Goal: Task Accomplishment & Management: Use online tool/utility

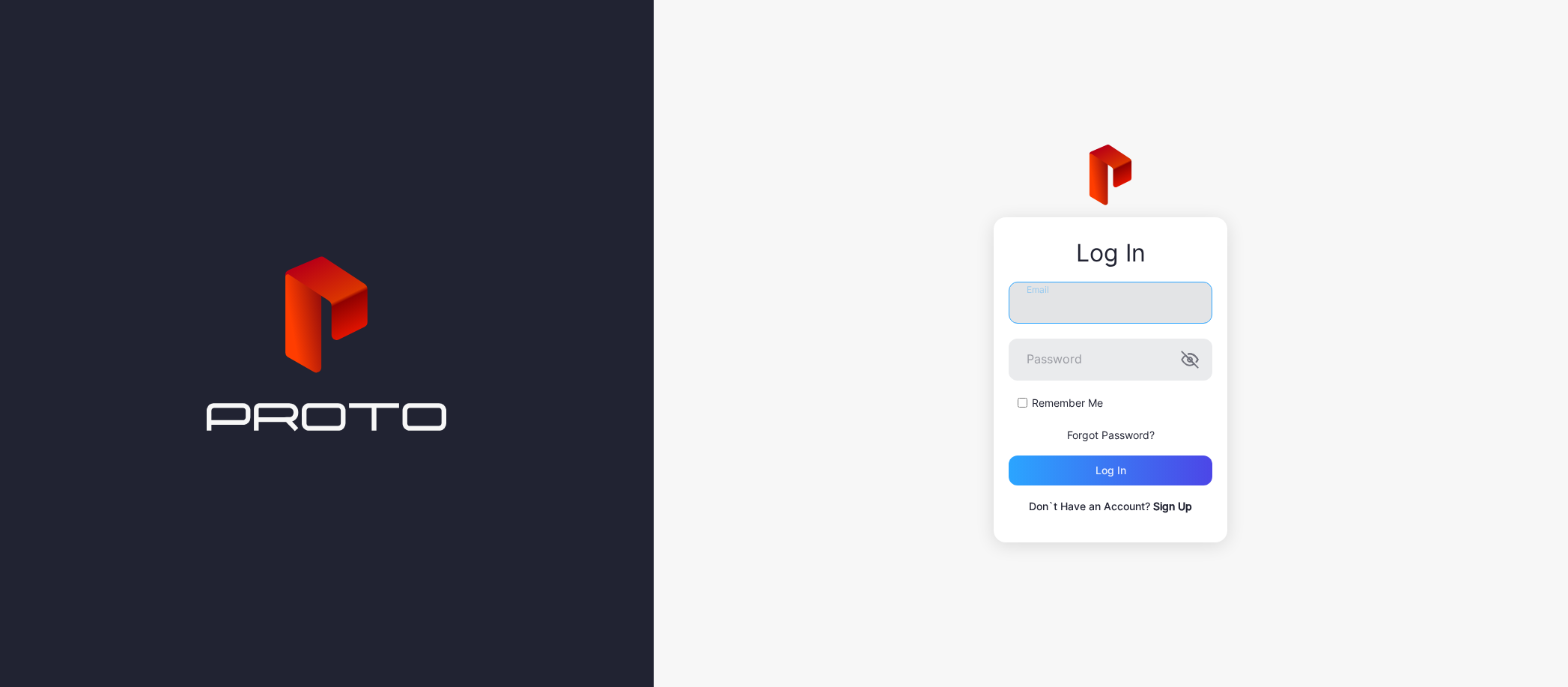
click at [1095, 307] on input "Email" at bounding box center [1110, 303] width 203 height 42
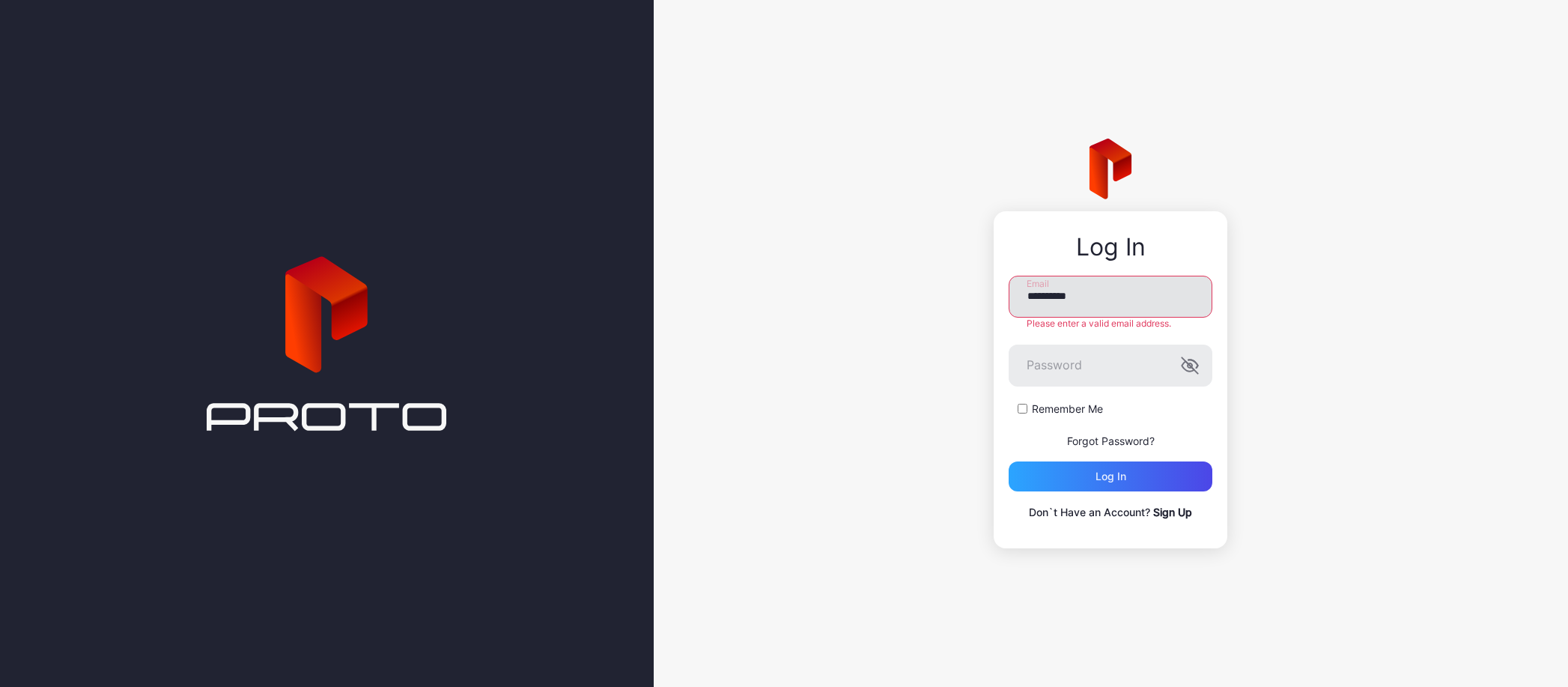
click at [1112, 295] on input "**********" at bounding box center [1110, 297] width 203 height 42
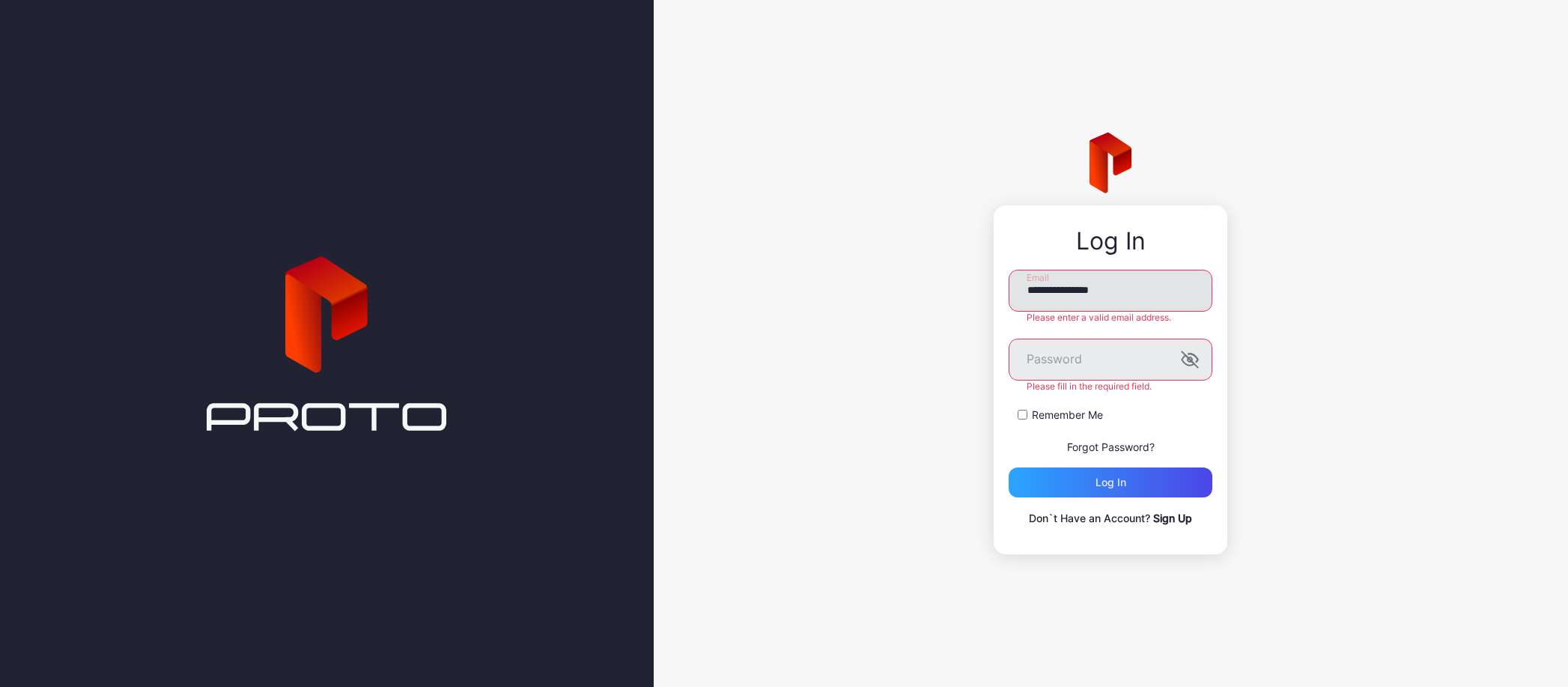
click at [1136, 295] on input "**********" at bounding box center [1110, 291] width 203 height 42
type input "**********"
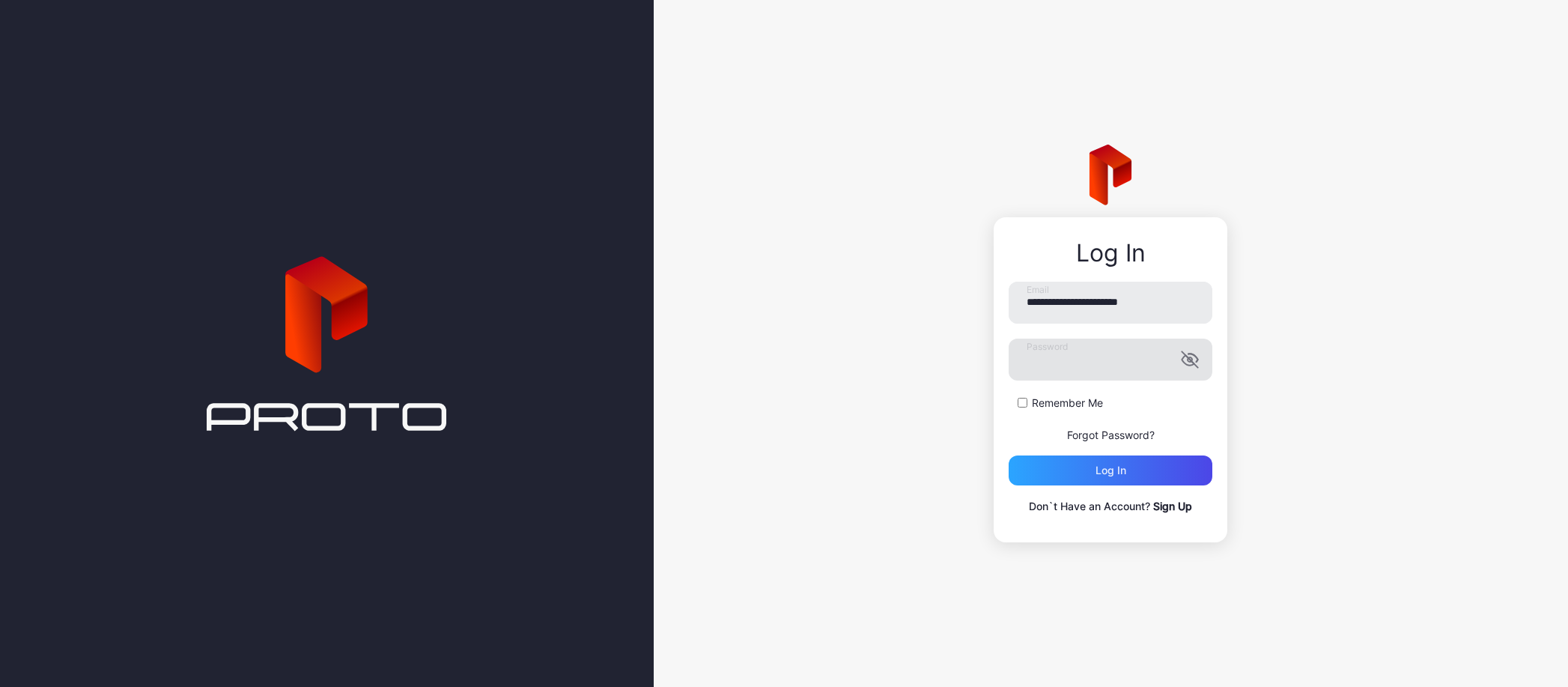
click at [1192, 348] on label "Password" at bounding box center [1110, 360] width 203 height 42
click at [1192, 356] on icon "button" at bounding box center [1190, 360] width 18 height 18
click at [1091, 469] on div "Log in" at bounding box center [1110, 471] width 203 height 30
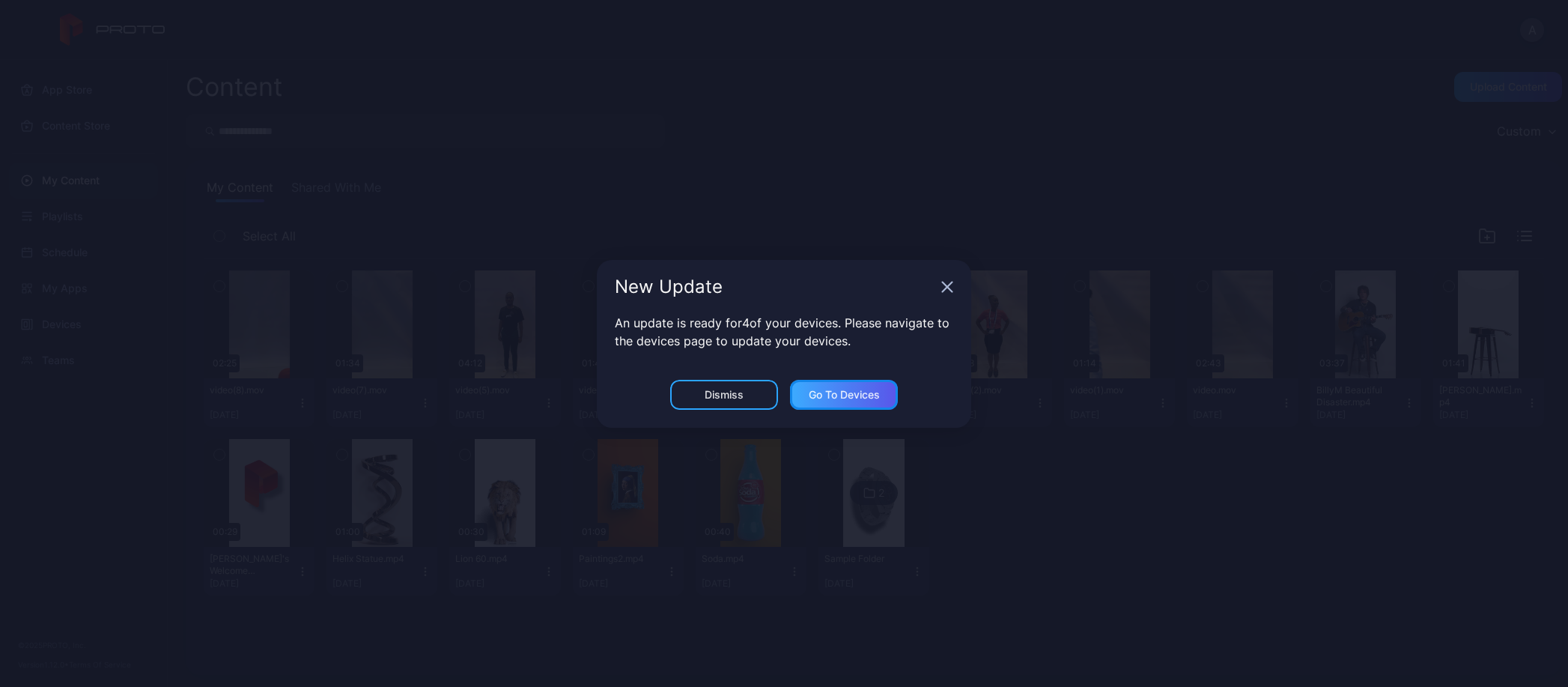
click at [853, 399] on div "Go to devices" at bounding box center [844, 395] width 71 height 12
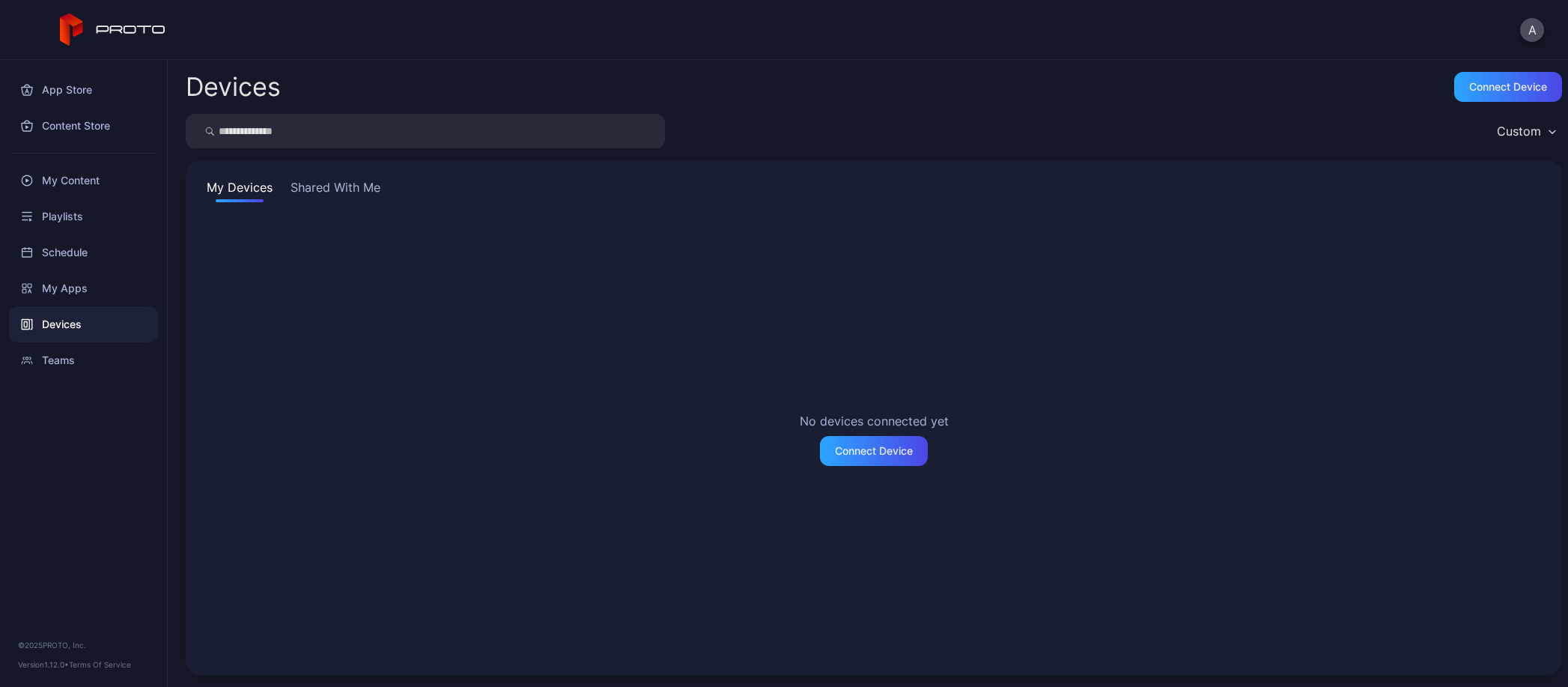
click at [348, 188] on button "Shared With Me" at bounding box center [336, 190] width 96 height 24
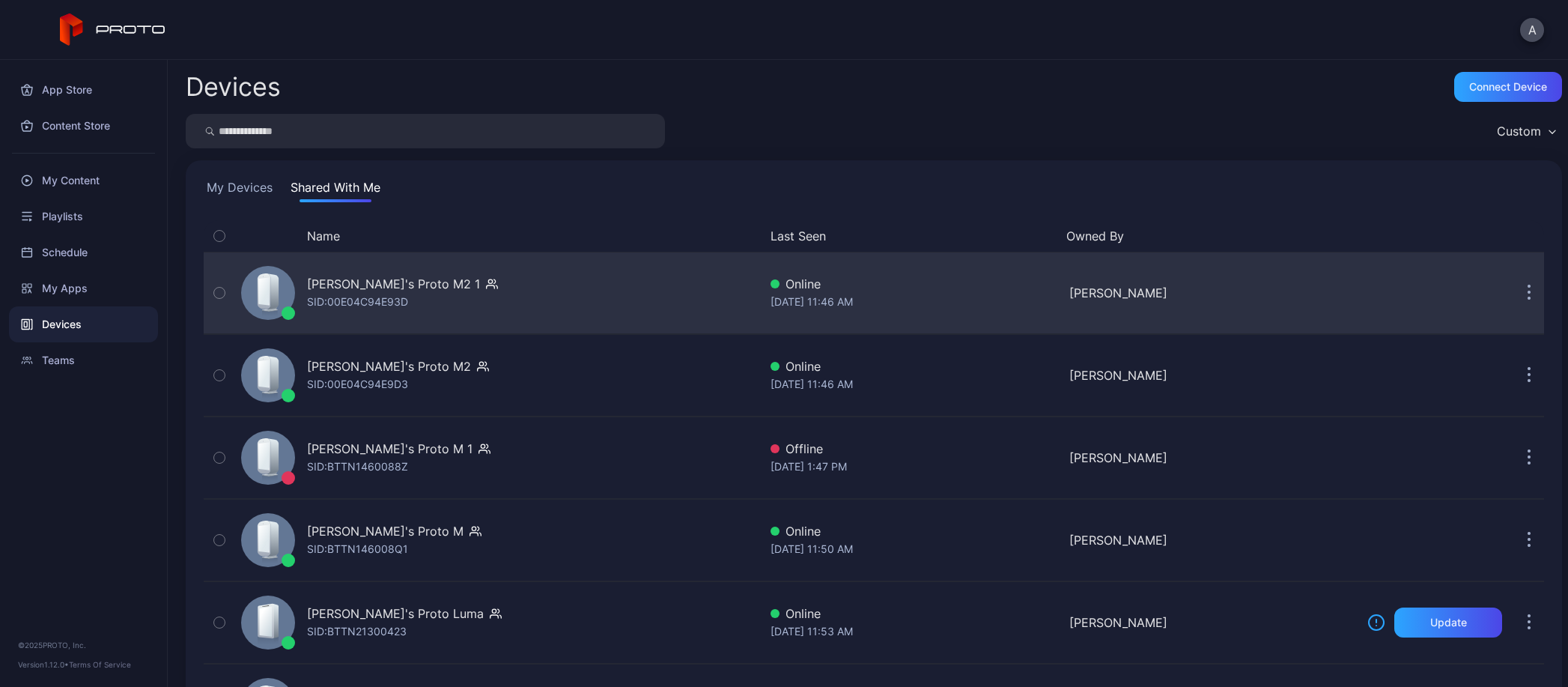
click at [1514, 291] on button "button" at bounding box center [1529, 293] width 30 height 30
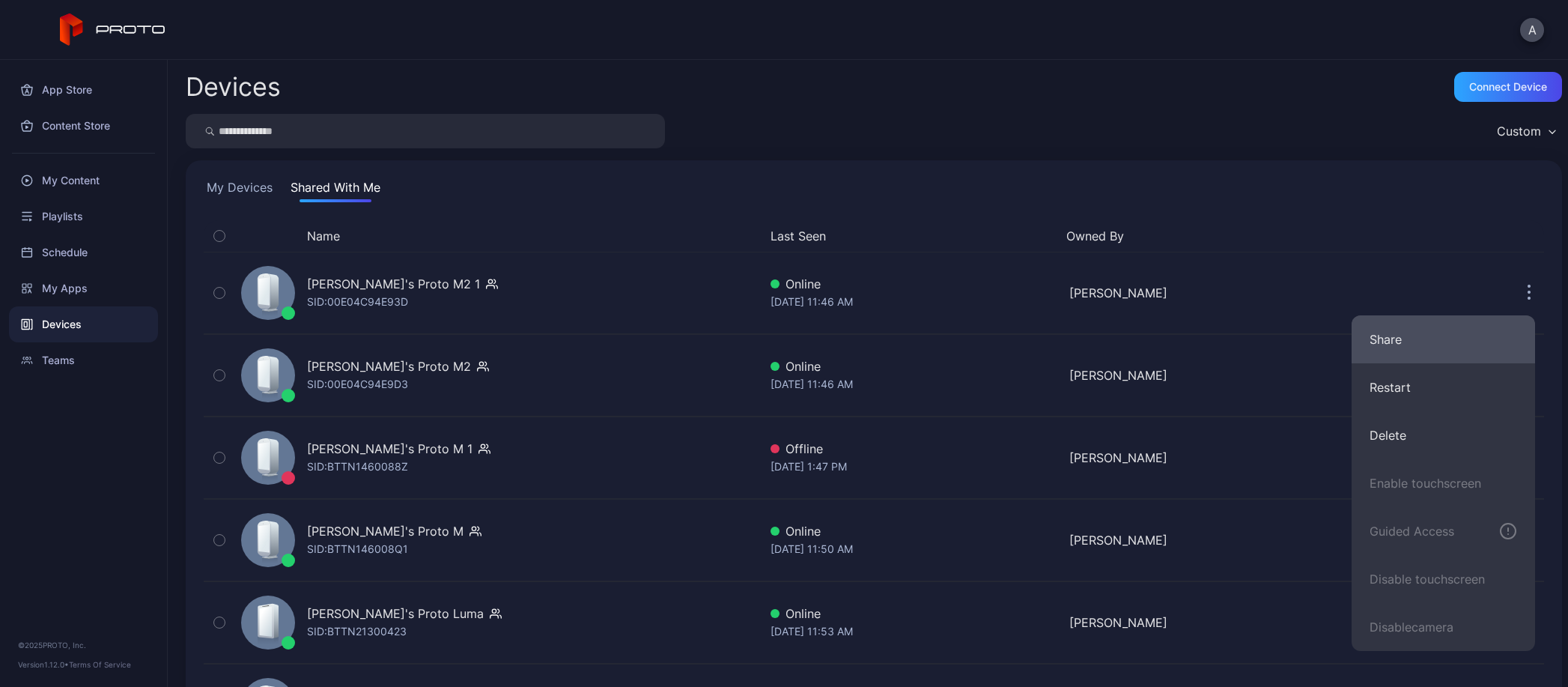
click at [1396, 334] on button "Share" at bounding box center [1443, 339] width 183 height 48
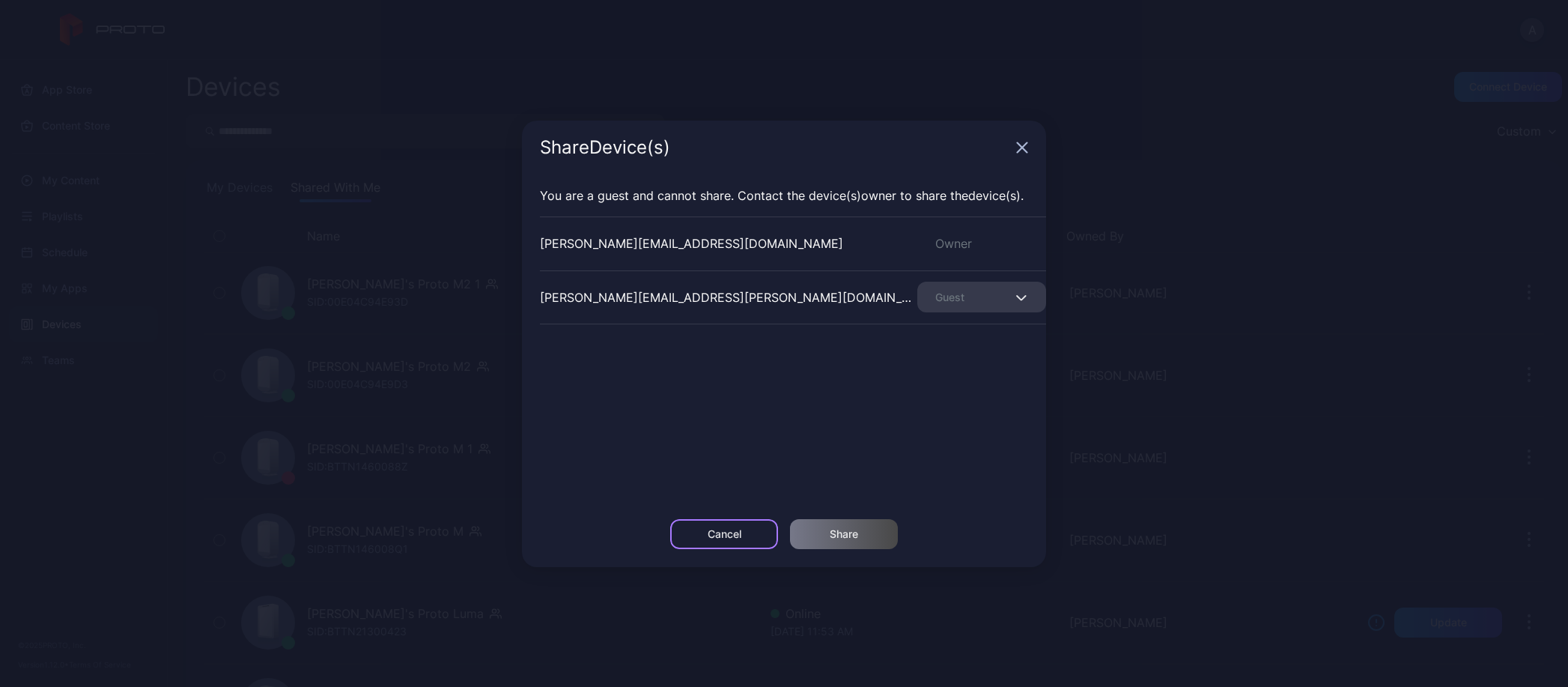
click at [730, 534] on div "Cancel" at bounding box center [724, 534] width 34 height 12
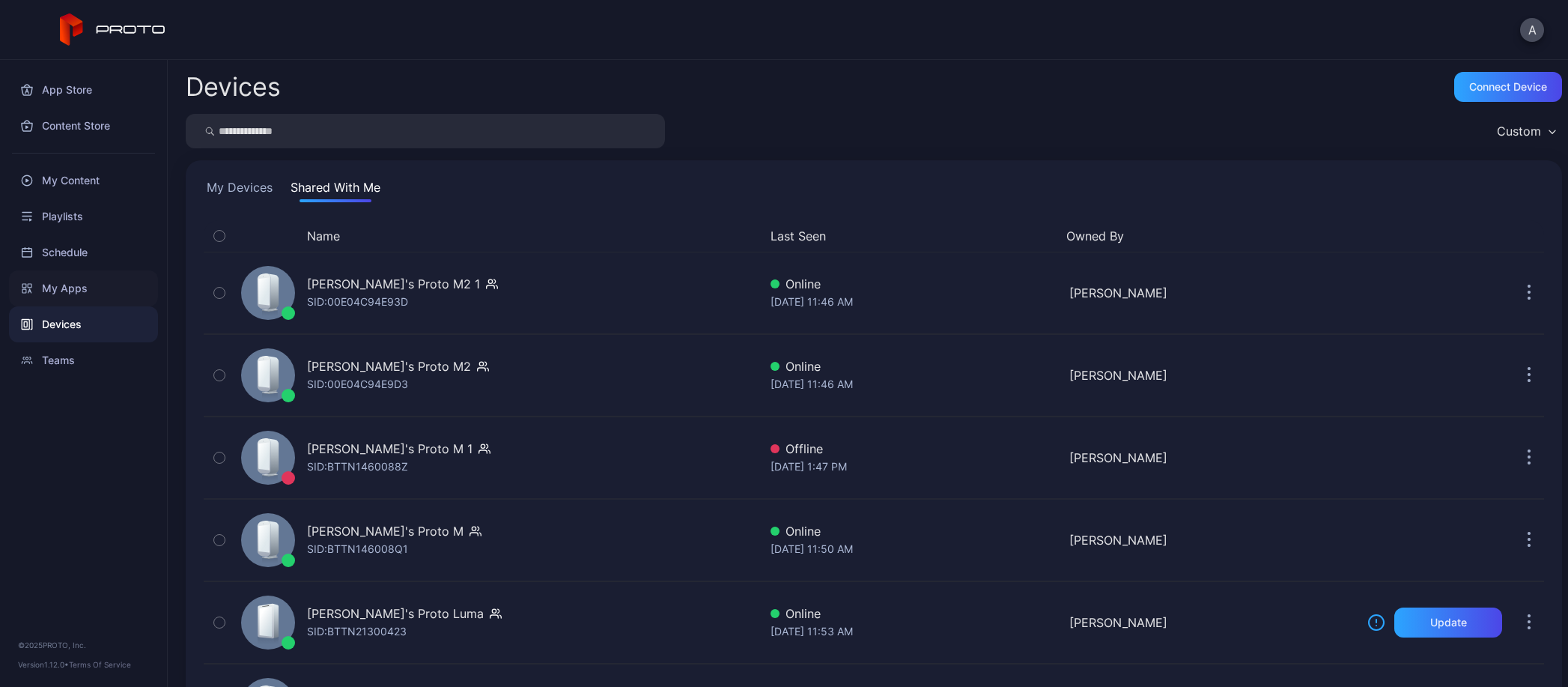
click at [82, 276] on div "My Apps" at bounding box center [83, 288] width 149 height 36
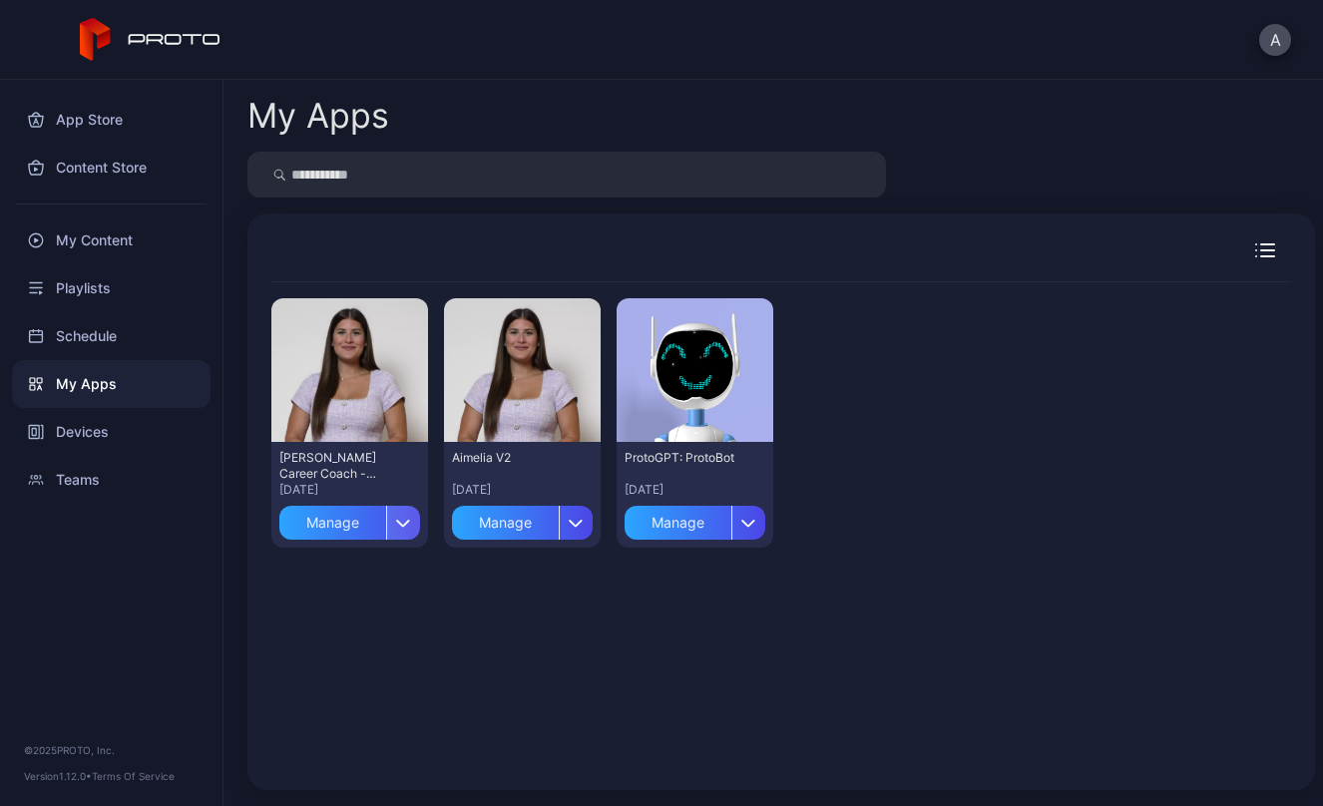
click at [396, 522] on icon "button" at bounding box center [403, 523] width 15 height 8
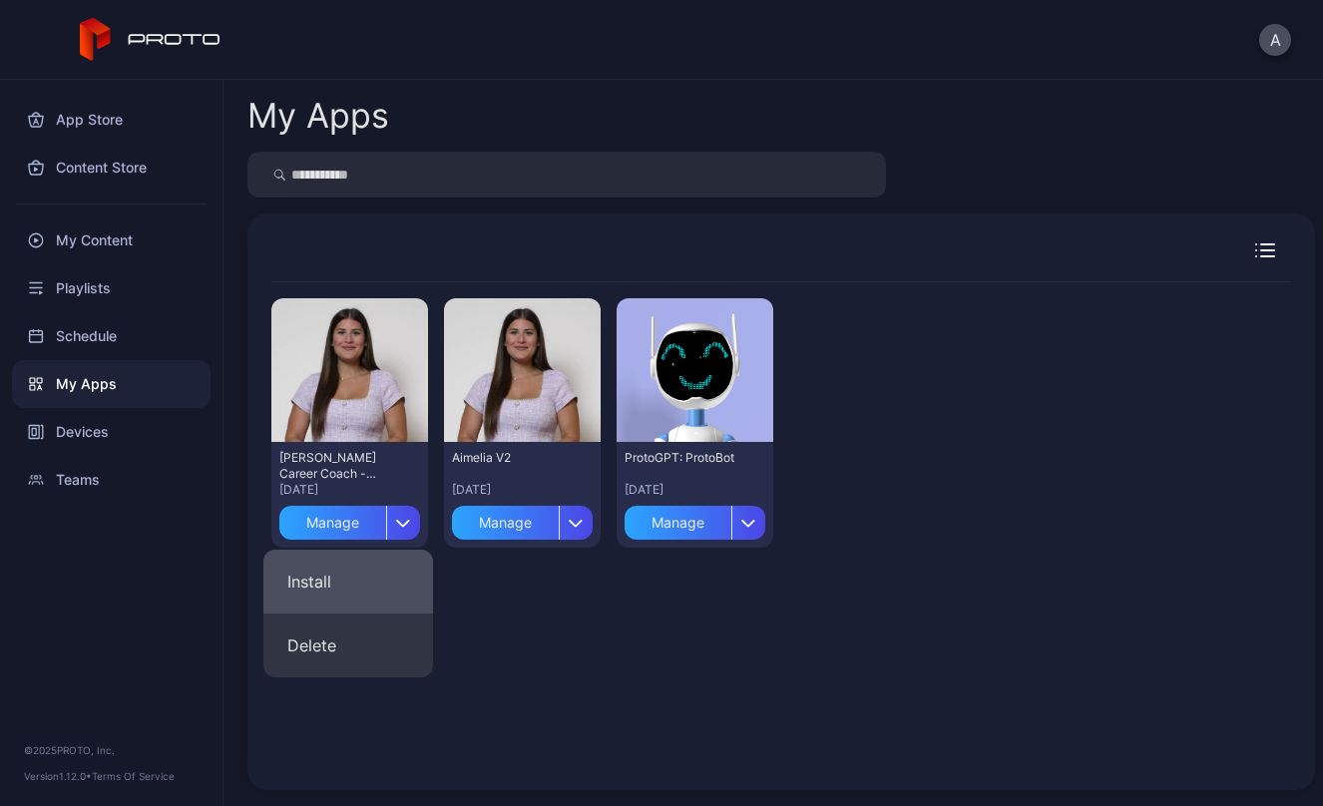
click at [328, 579] on button "Install" at bounding box center [348, 582] width 170 height 64
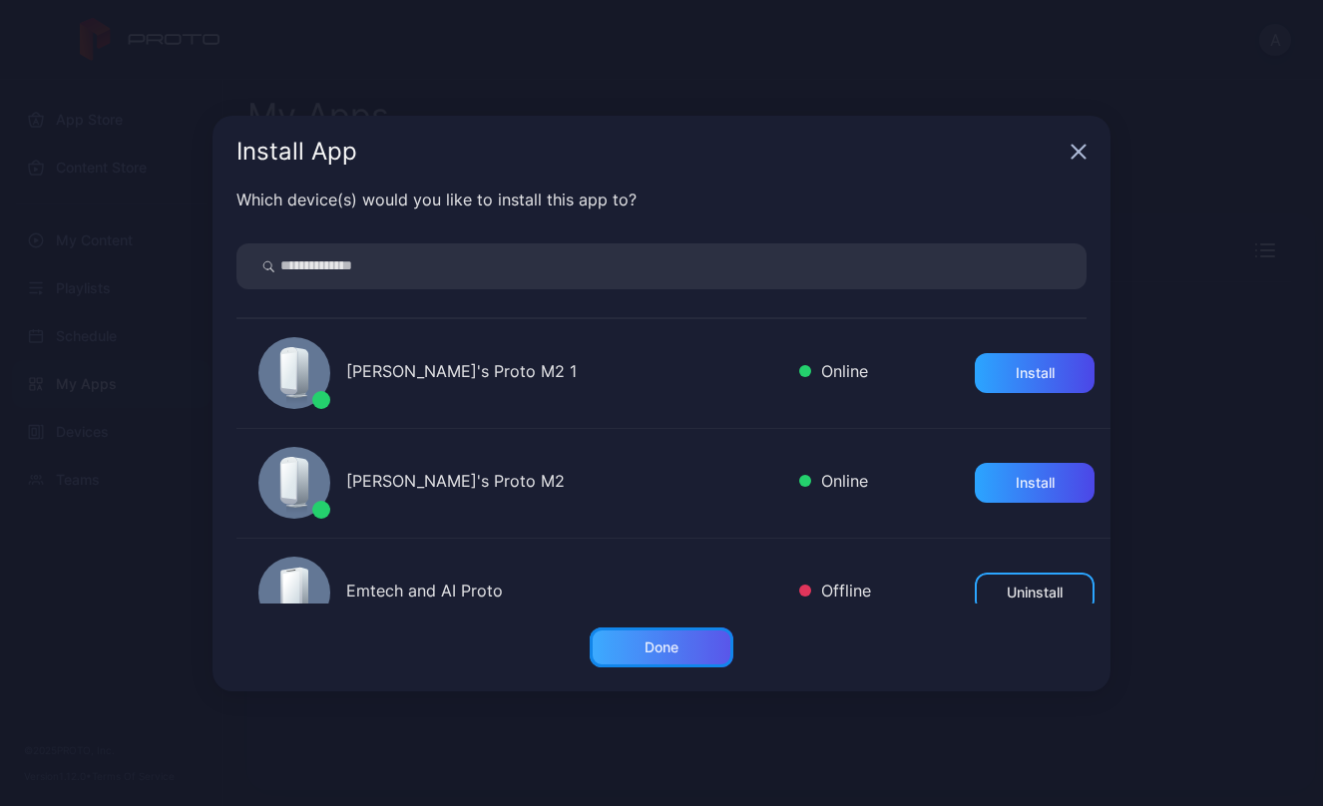
click at [687, 651] on div "Done" at bounding box center [662, 648] width 144 height 40
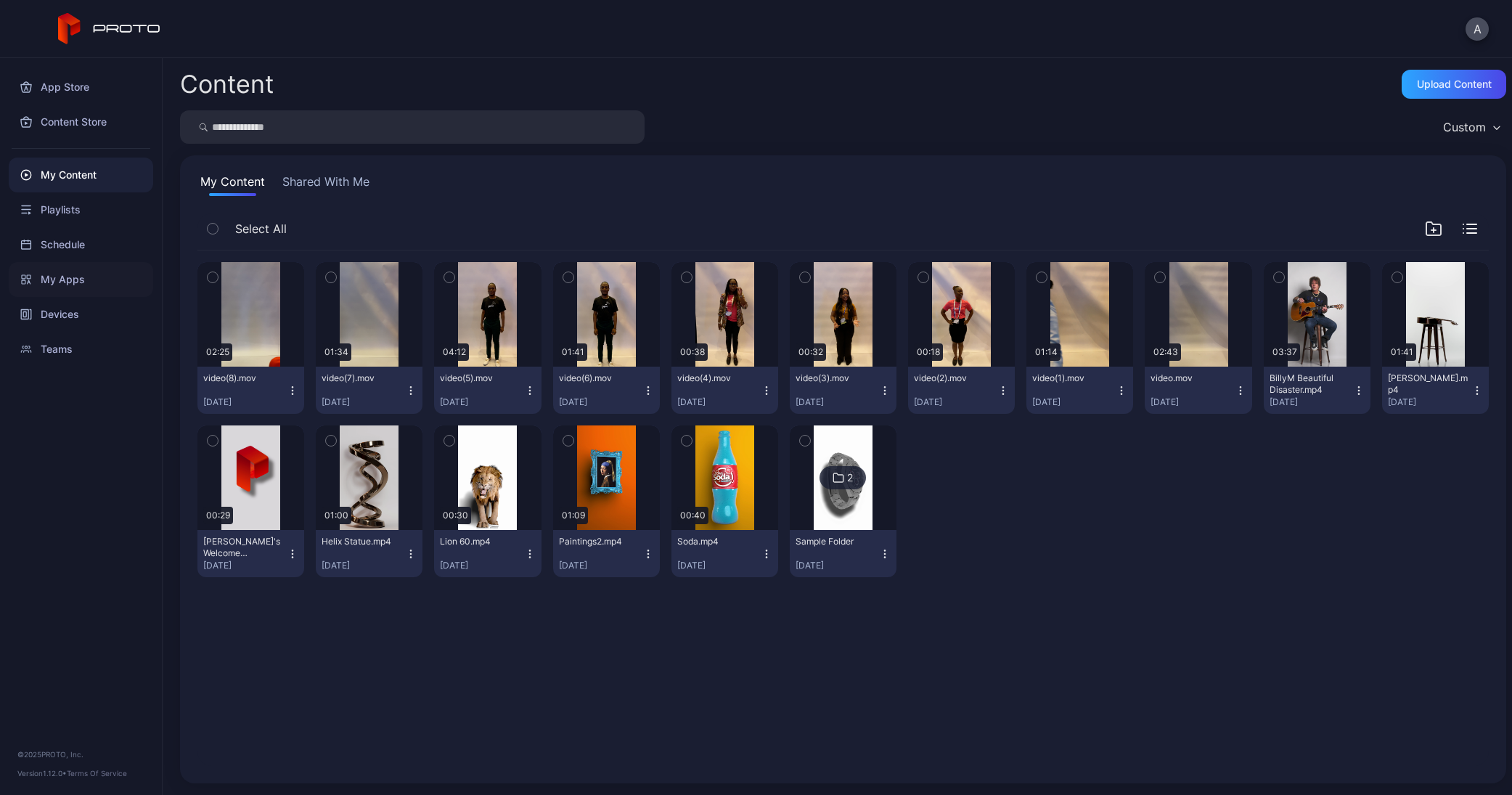
click at [52, 275] on div "My Apps" at bounding box center [81, 280] width 145 height 35
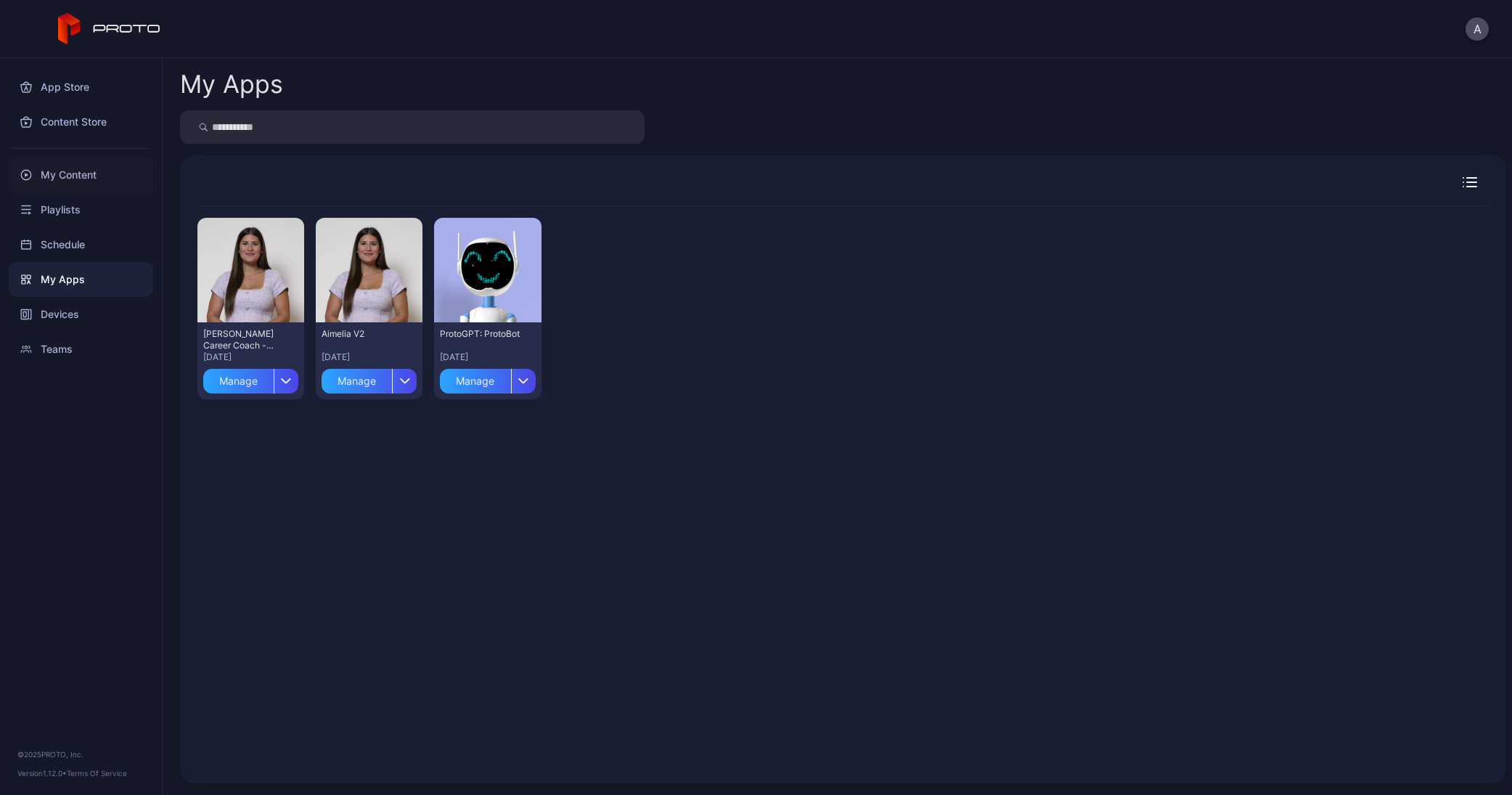
click at [60, 175] on div "My Content" at bounding box center [81, 175] width 145 height 35
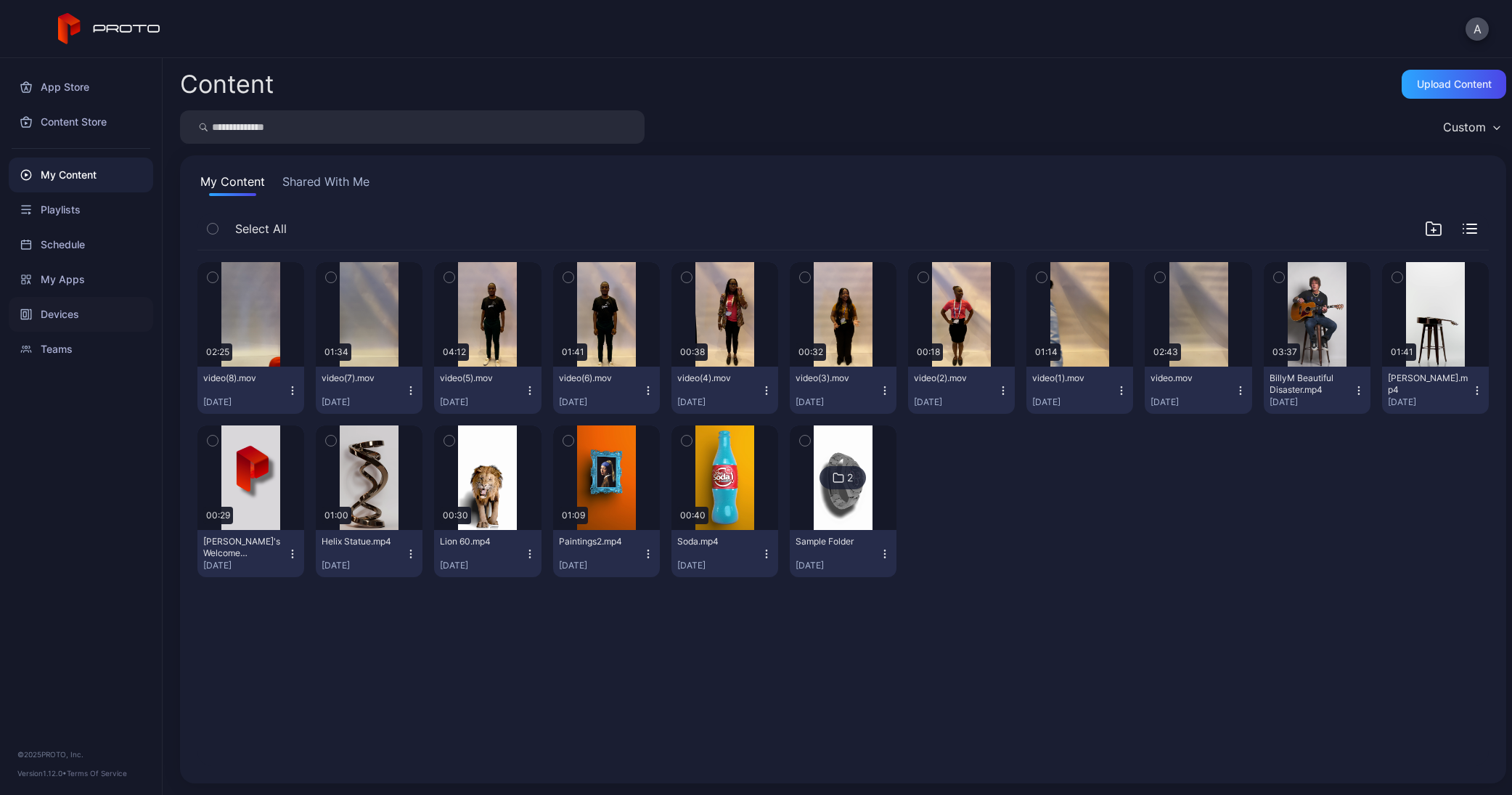
click at [50, 320] on div "Devices" at bounding box center [81, 315] width 145 height 35
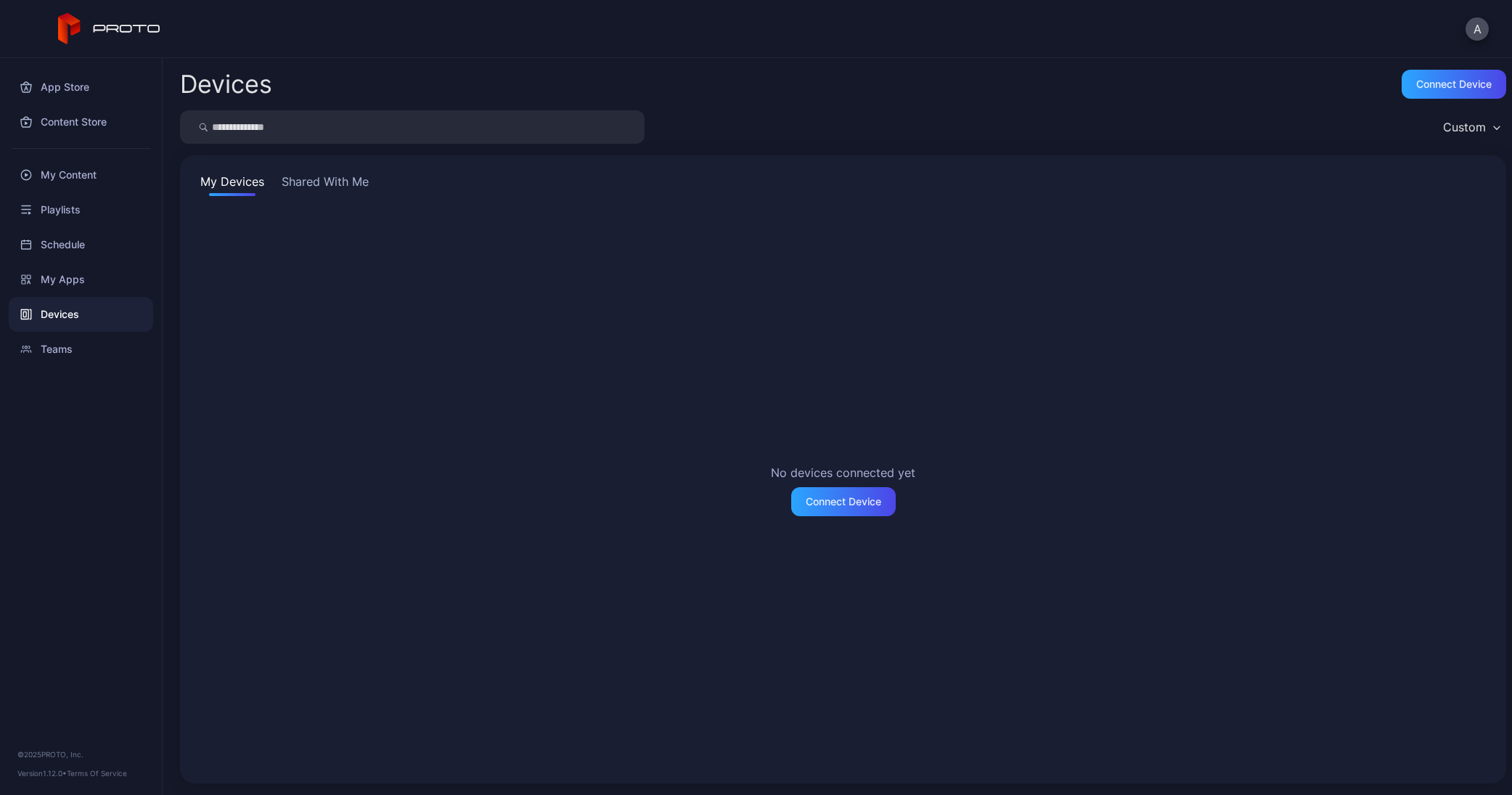
click at [309, 179] on button "Shared With Me" at bounding box center [325, 184] width 93 height 23
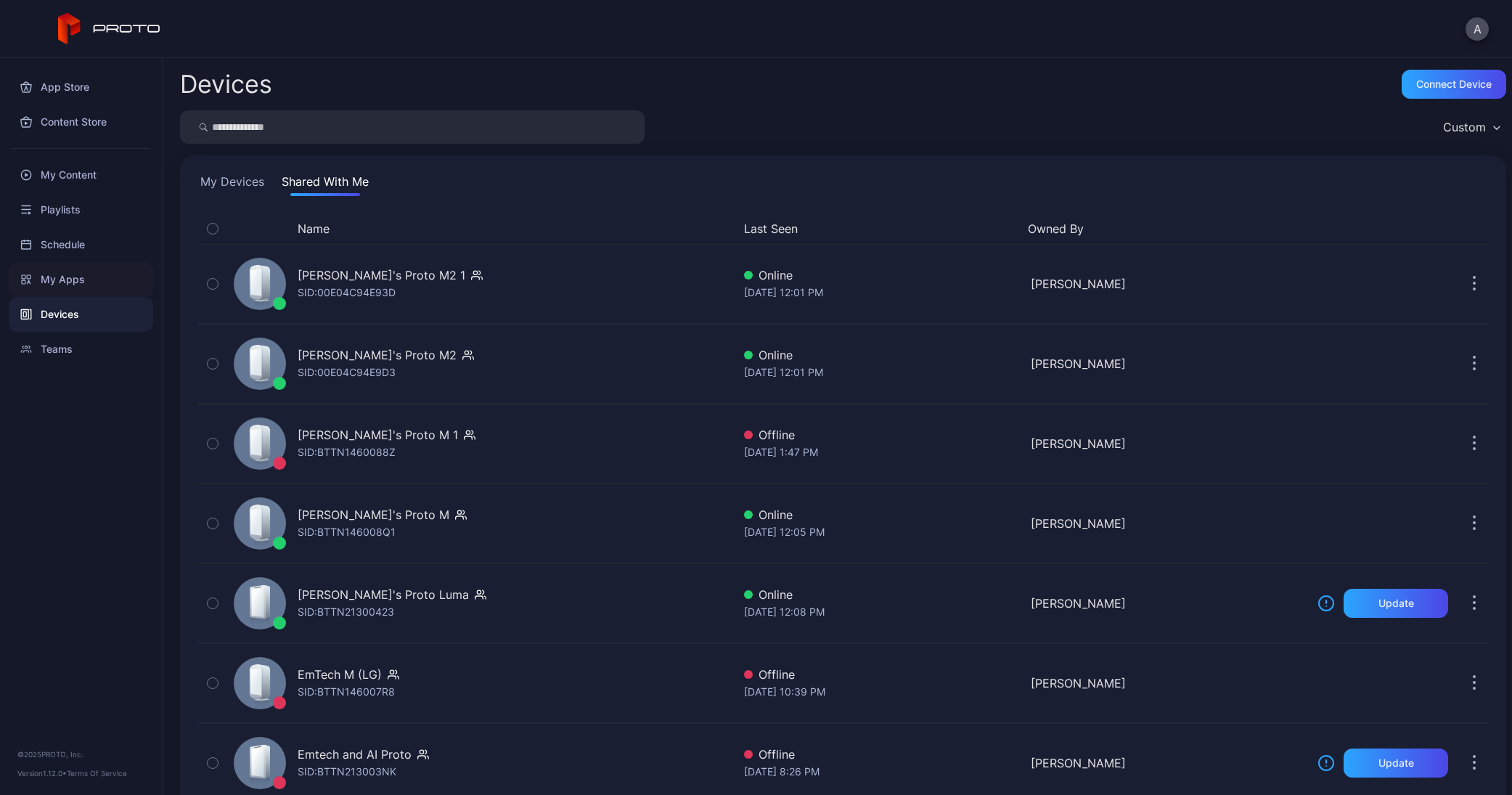
click at [60, 281] on div "My Apps" at bounding box center [81, 280] width 145 height 35
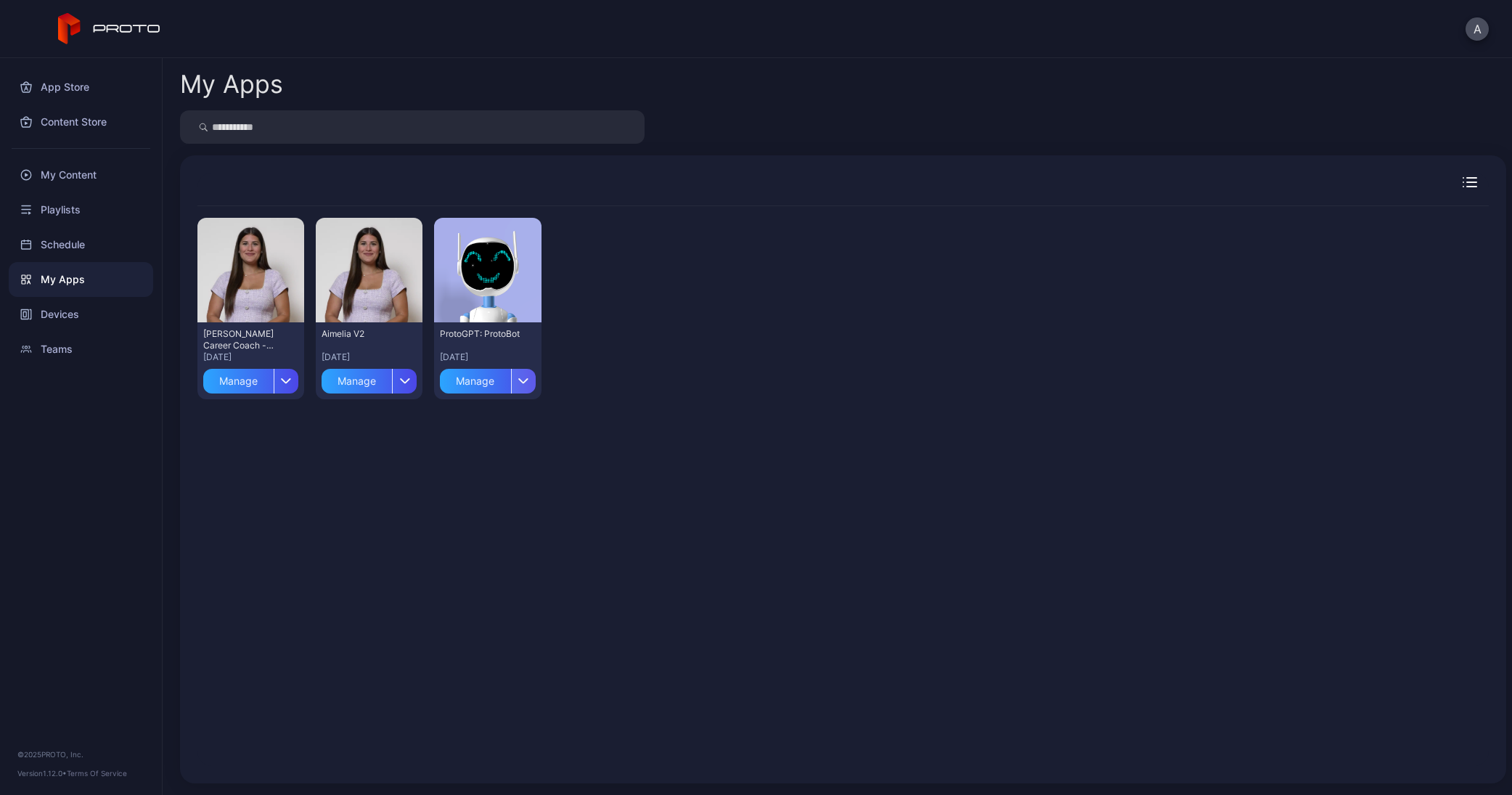
click at [519, 382] on icon "button" at bounding box center [523, 381] width 9 height 4
drag, startPoint x: 614, startPoint y: 371, endPoint x: 566, endPoint y: 381, distance: 49.0
click at [612, 371] on div "Preview Amelia Career Coach - (PWC) Jun 5, 2025 Manage Preview Aimelia V2 Oct 2…" at bounding box center [843, 308] width 1292 height 205
click at [518, 381] on icon "button" at bounding box center [523, 381] width 11 height 6
click at [475, 426] on button "Install" at bounding box center [485, 424] width 124 height 47
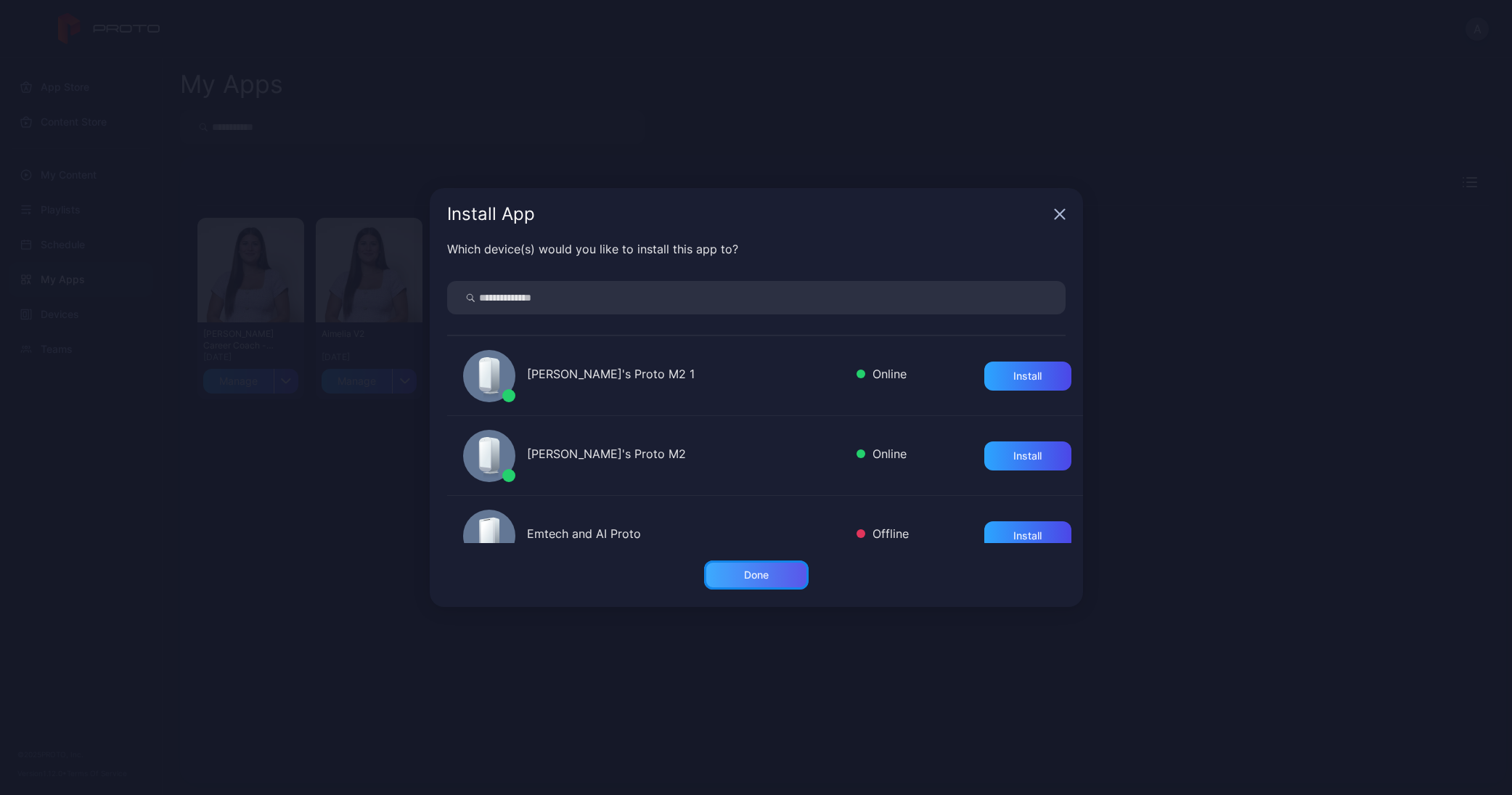
click at [784, 571] on div "Done" at bounding box center [757, 575] width 105 height 29
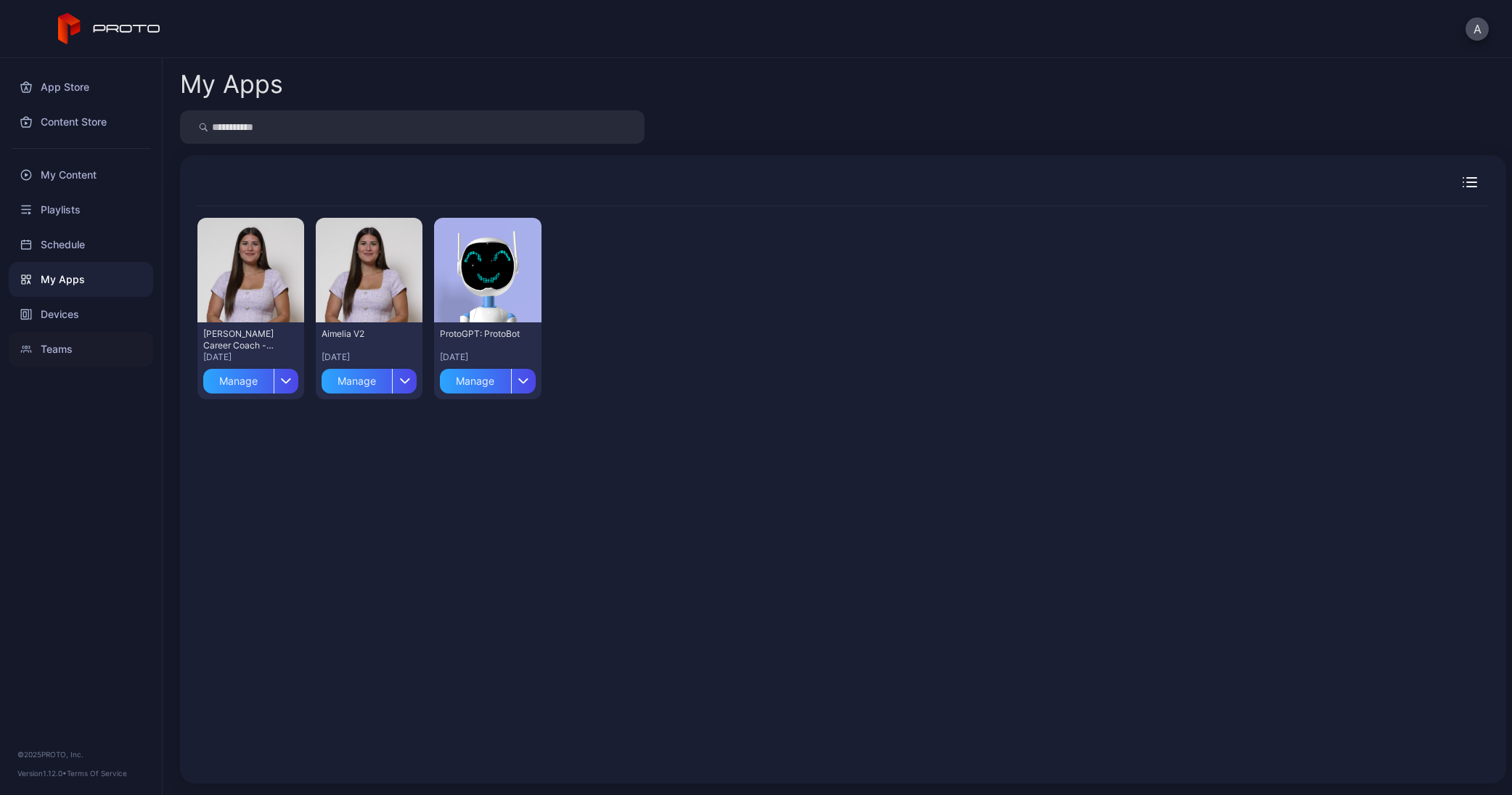
click at [49, 346] on div "Teams" at bounding box center [81, 349] width 145 height 35
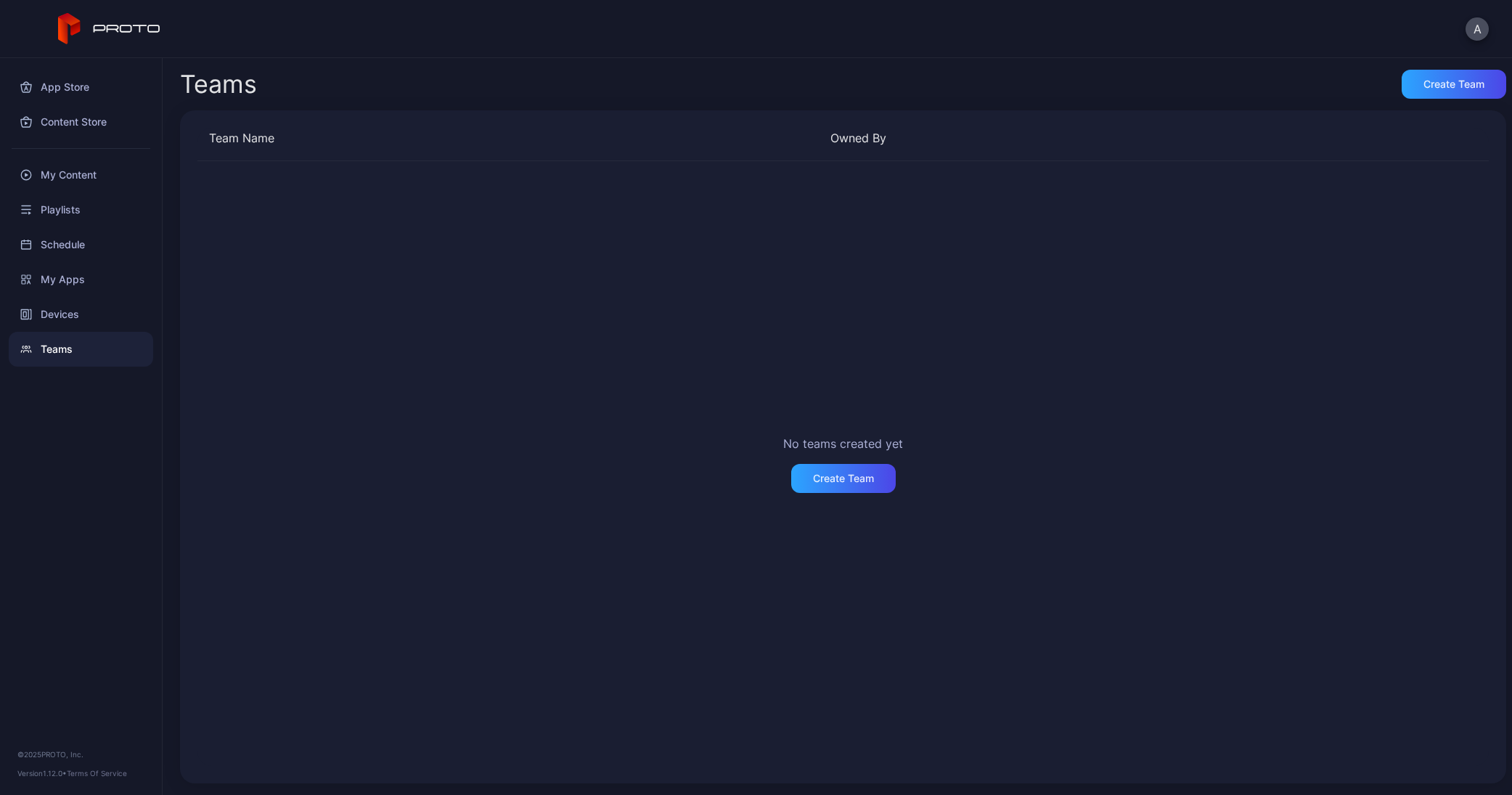
click at [496, 376] on div "No teams created yet Create Team" at bounding box center [843, 463] width 1292 height 605
click at [71, 312] on div "Devices" at bounding box center [81, 315] width 145 height 35
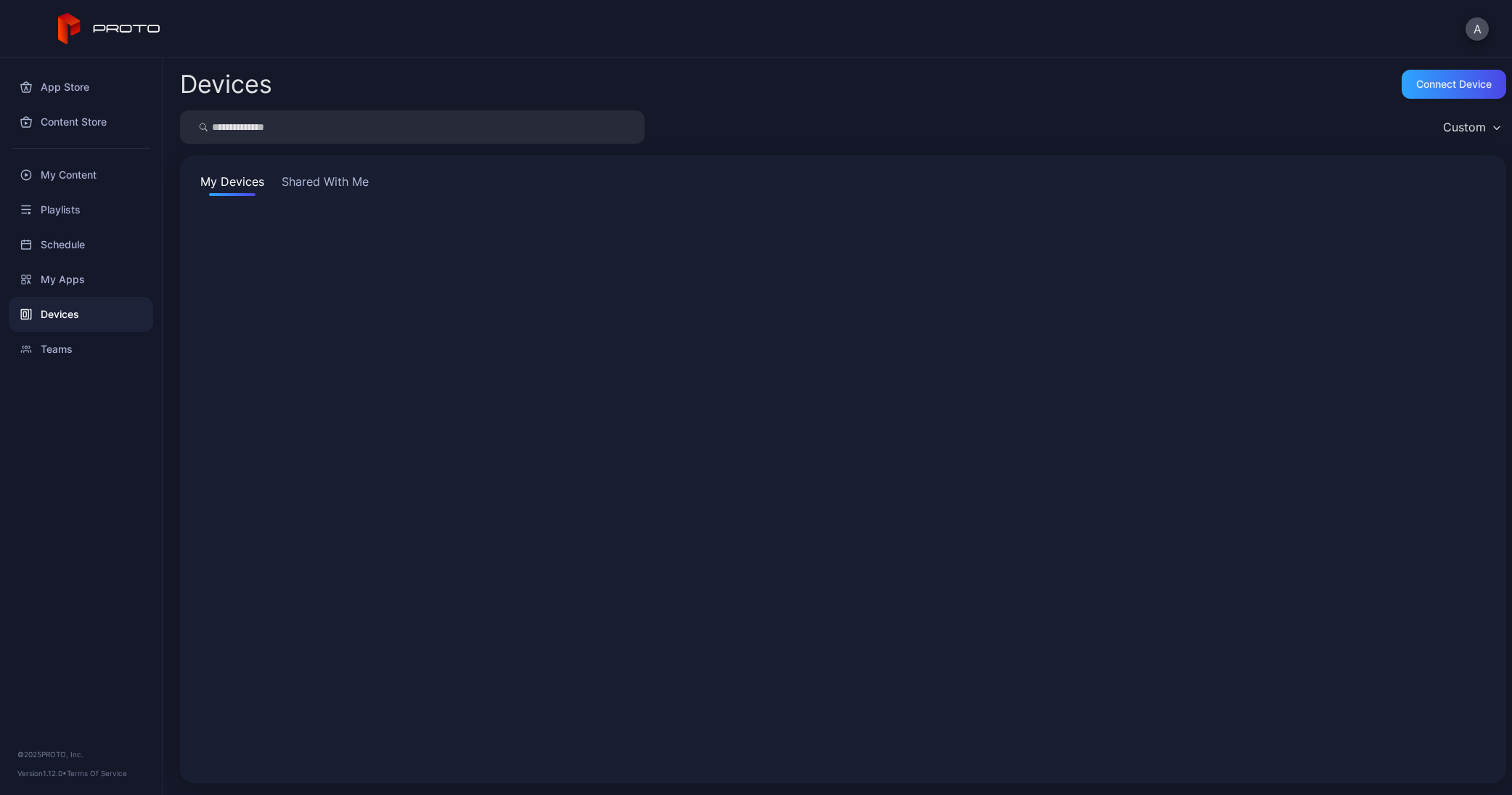
click at [71, 312] on div "Devices" at bounding box center [81, 315] width 145 height 35
click at [320, 180] on button "Shared With Me" at bounding box center [325, 184] width 93 height 23
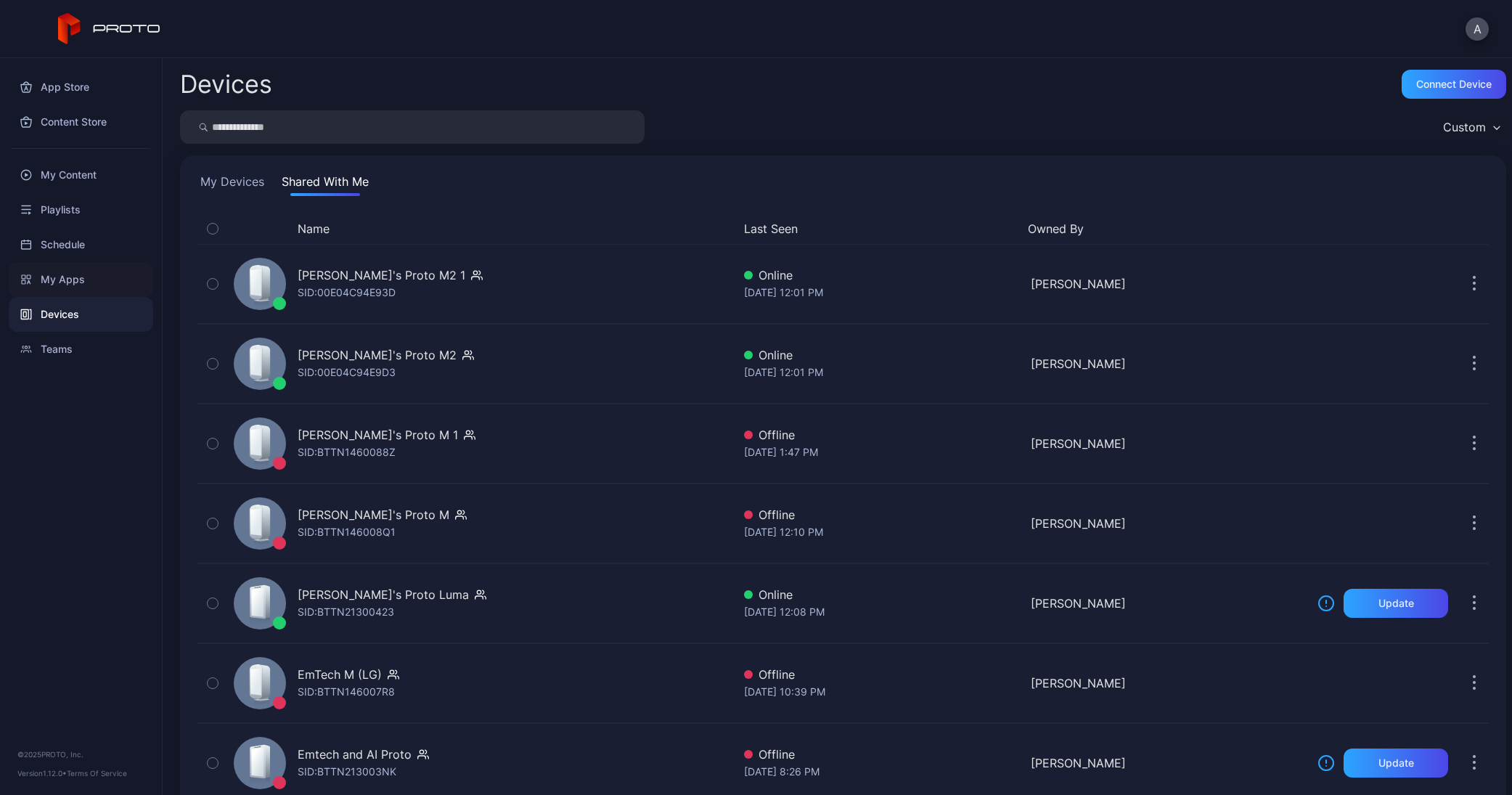
click at [49, 277] on div "My Apps" at bounding box center [81, 280] width 145 height 35
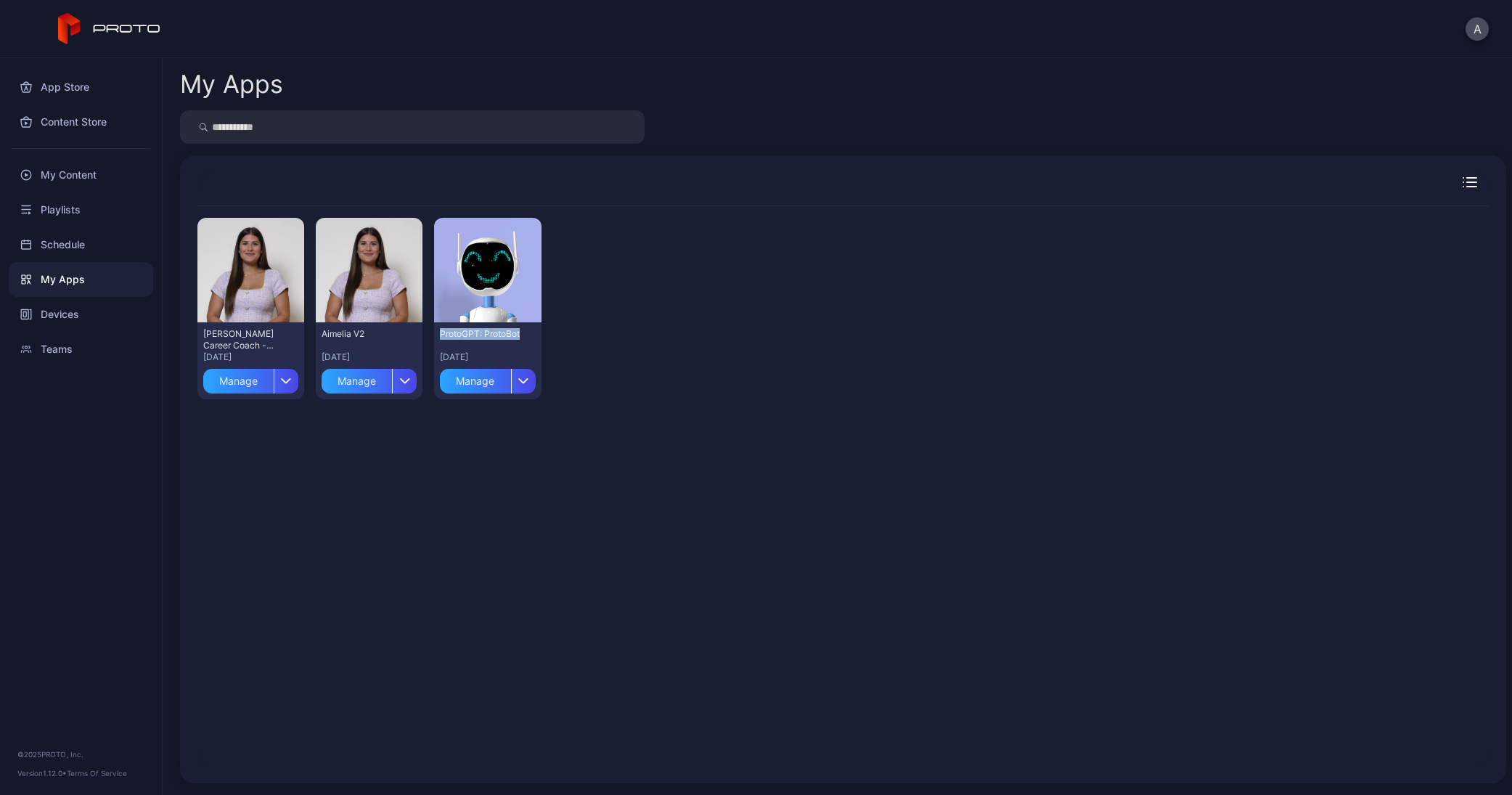
drag, startPoint x: 435, startPoint y: 333, endPoint x: 485, endPoint y: 341, distance: 50.6
click at [485, 341] on div "ProtoGPT: ProtoBot Jun 18, 2024 Manage" at bounding box center [488, 361] width 107 height 77
drag, startPoint x: 577, startPoint y: 322, endPoint x: 524, endPoint y: 260, distance: 81.6
click at [462, 235] on div "Preview Amelia Career Coach - (PWC) Jun 5, 2025 Manage Preview Aimelia V2 Oct 2…" at bounding box center [843, 308] width 1292 height 205
click at [484, 266] on div "Preview" at bounding box center [488, 270] width 47 height 23
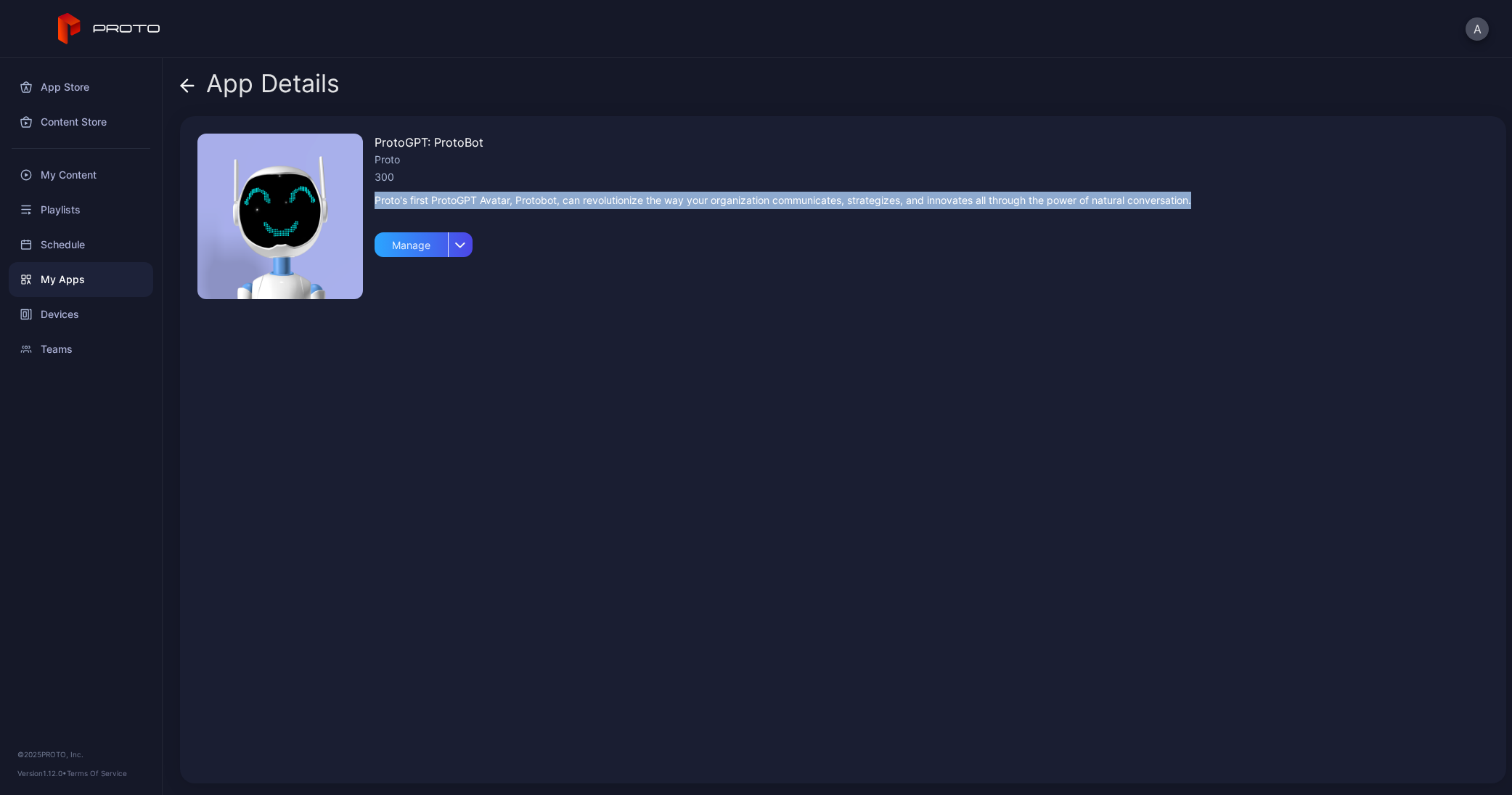
drag, startPoint x: 375, startPoint y: 197, endPoint x: 1200, endPoint y: 224, distance: 825.4
click at [1222, 198] on div "ProtoGPT: ProtoBot Proto 300 Proto's first ProtoGPT Avatar, Protobot, can revol…" at bounding box center [843, 450] width 1326 height 668
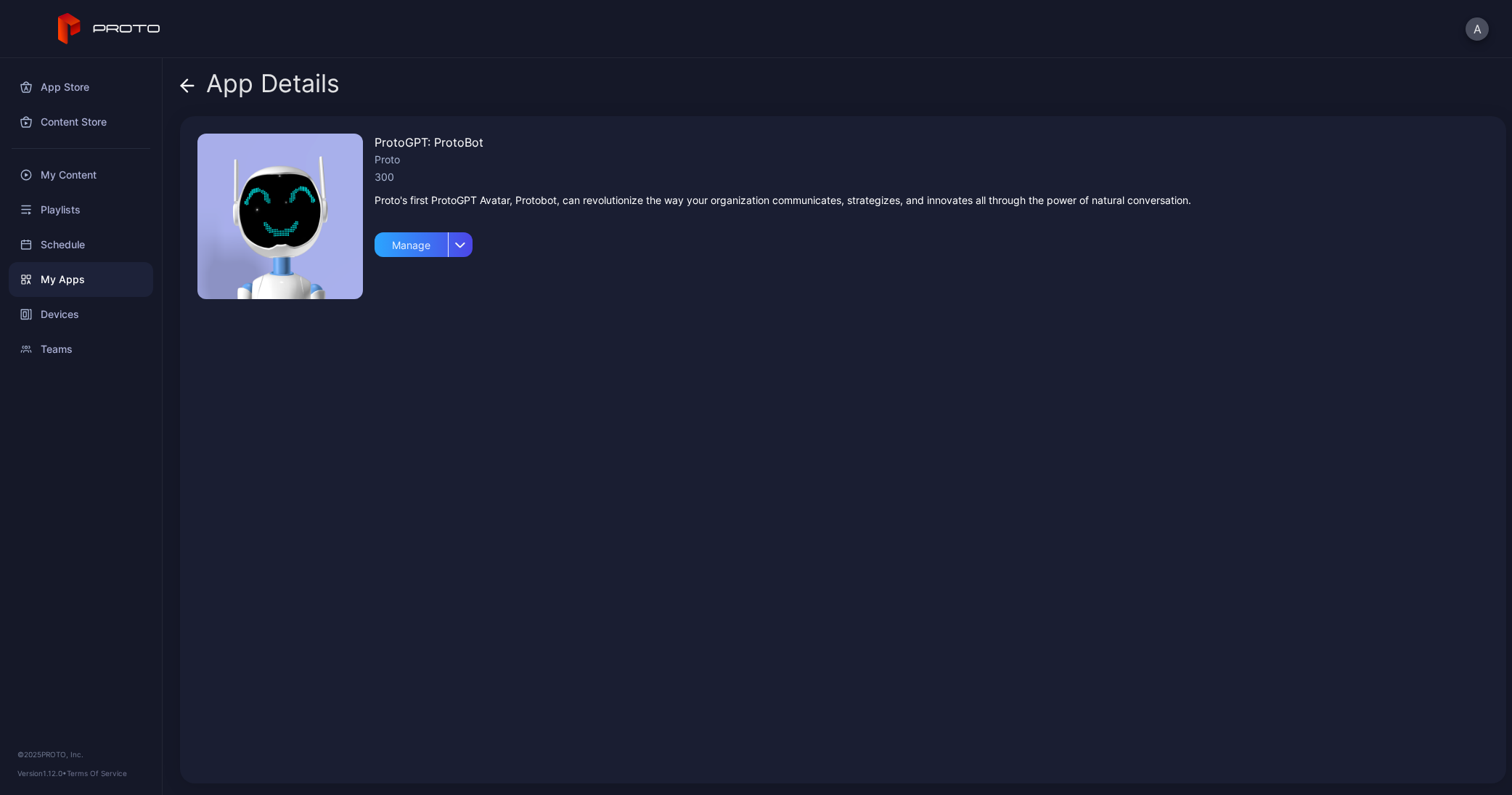
click at [957, 354] on div "ProtoGPT: ProtoBot Proto 300 Proto's first ProtoGPT Avatar, Protobot, can revol…" at bounding box center [783, 450] width 816 height 633
click at [188, 79] on icon at bounding box center [187, 86] width 15 height 15
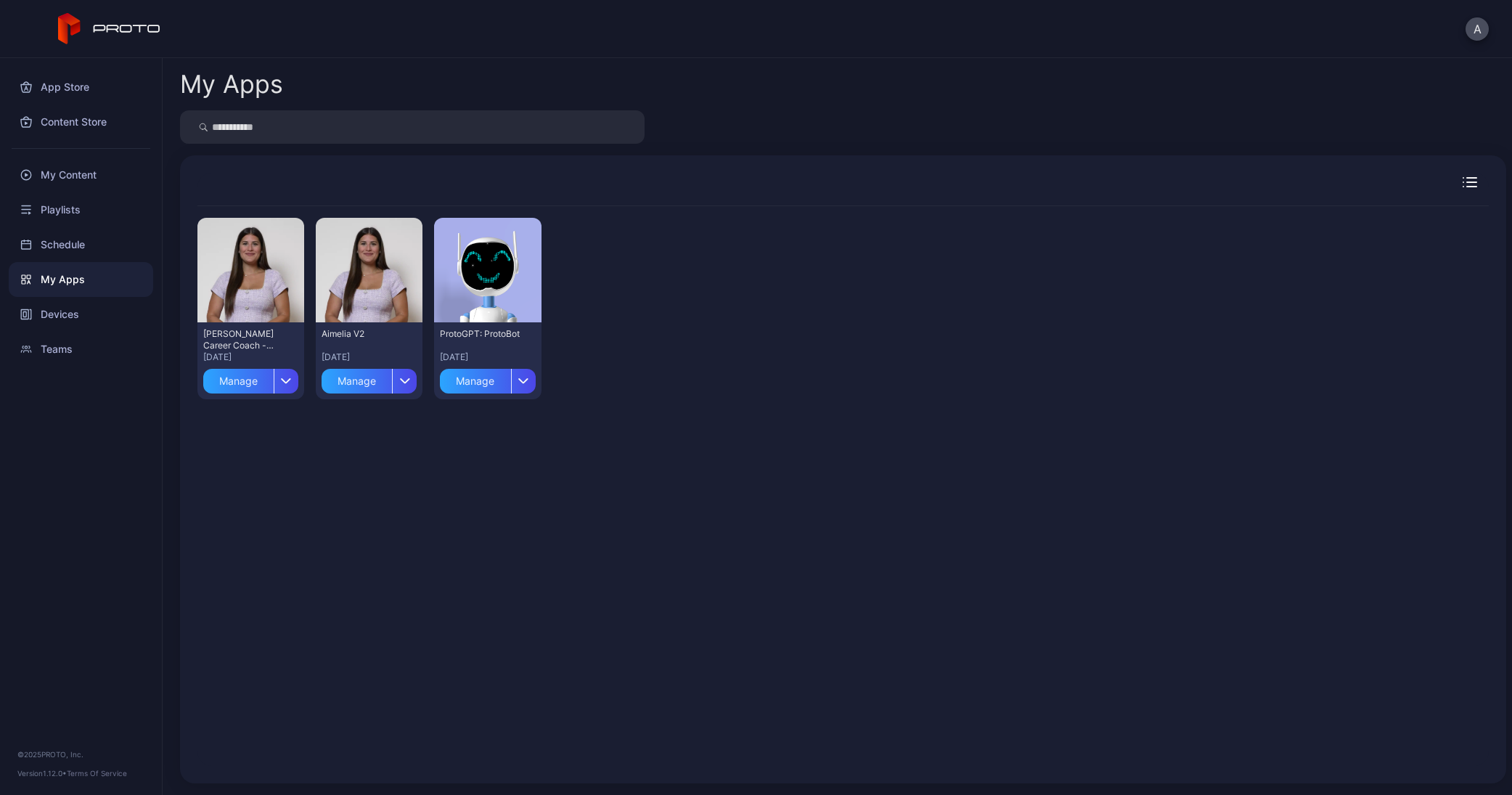
click at [365, 334] on div "Aimelia V2" at bounding box center [362, 334] width 80 height 12
click at [367, 267] on div "Preview" at bounding box center [370, 270] width 47 height 23
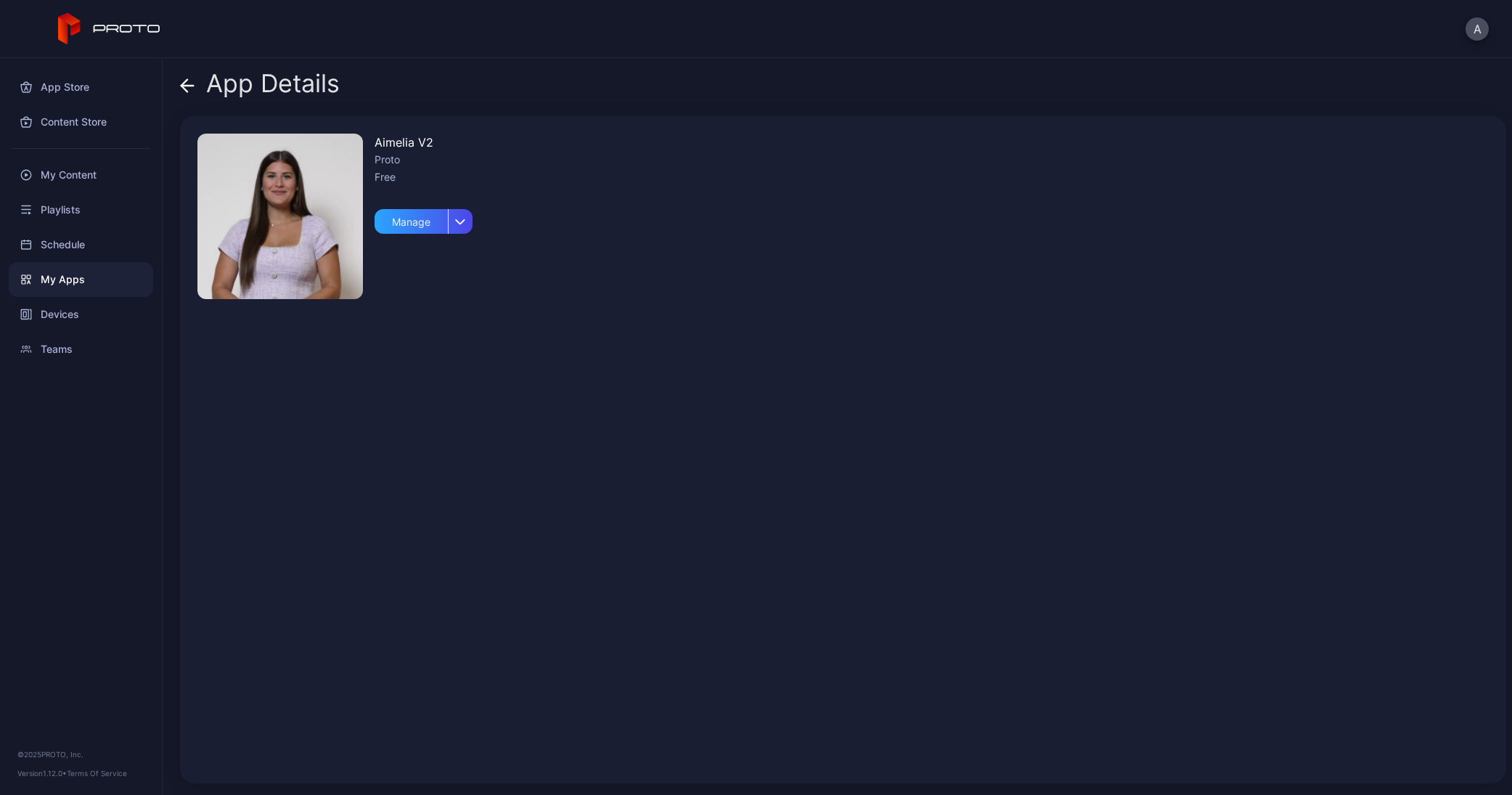
click at [183, 84] on icon at bounding box center [184, 85] width 6 height 12
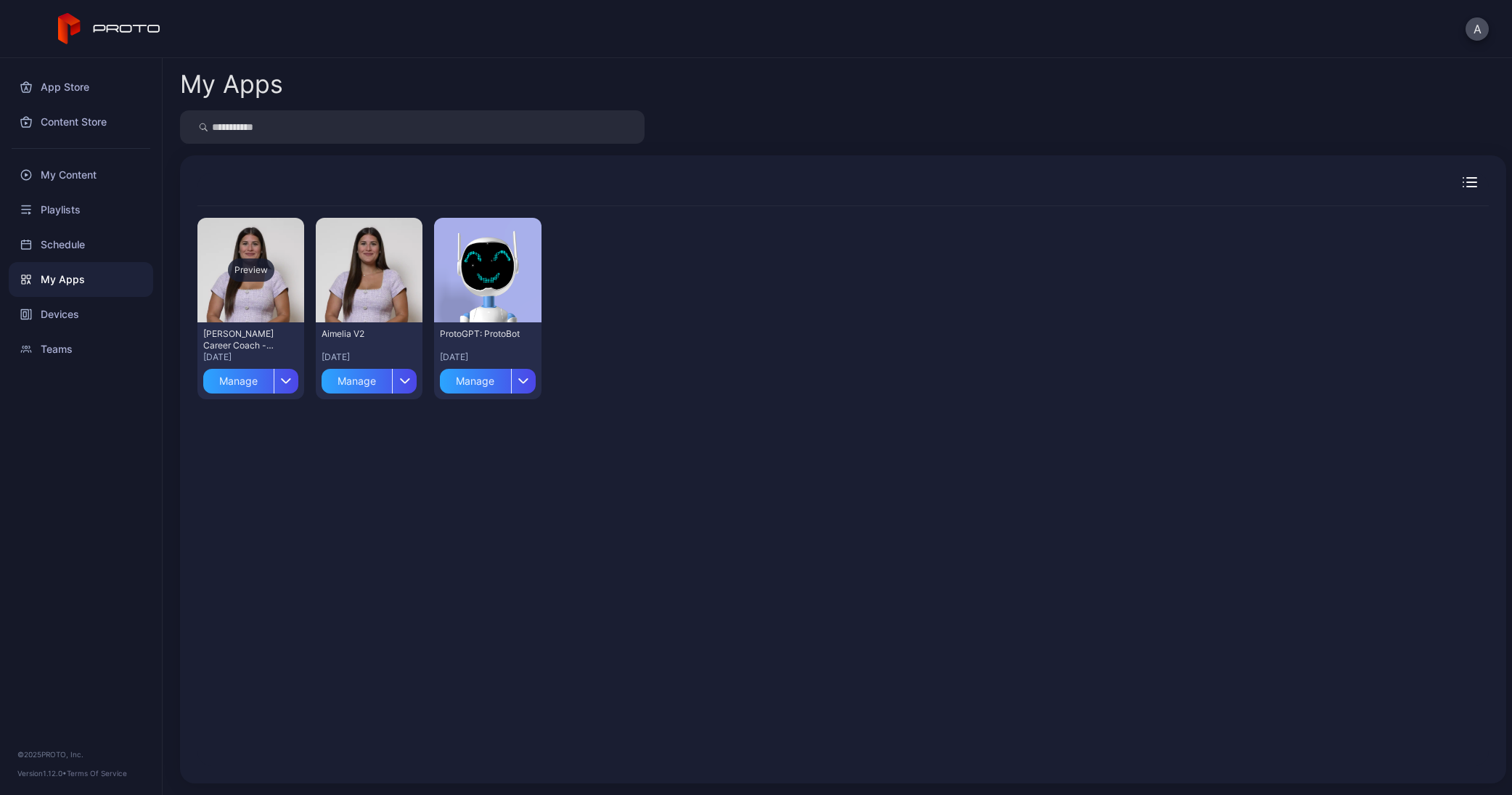
click at [258, 264] on div "Preview" at bounding box center [251, 270] width 47 height 23
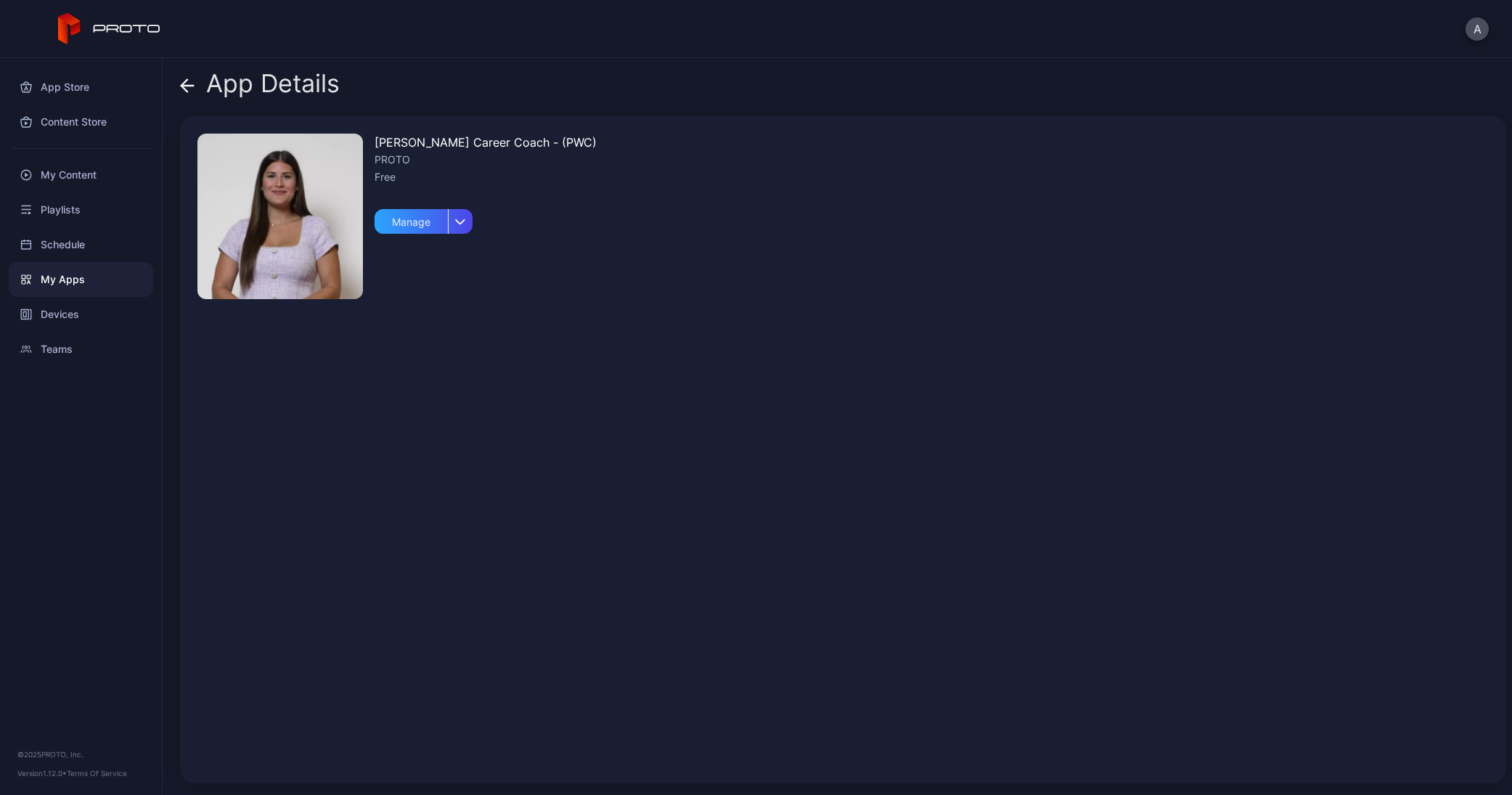
click at [196, 82] on div "App Details" at bounding box center [259, 87] width 159 height 35
